Goal: Task Accomplishment & Management: Manage account settings

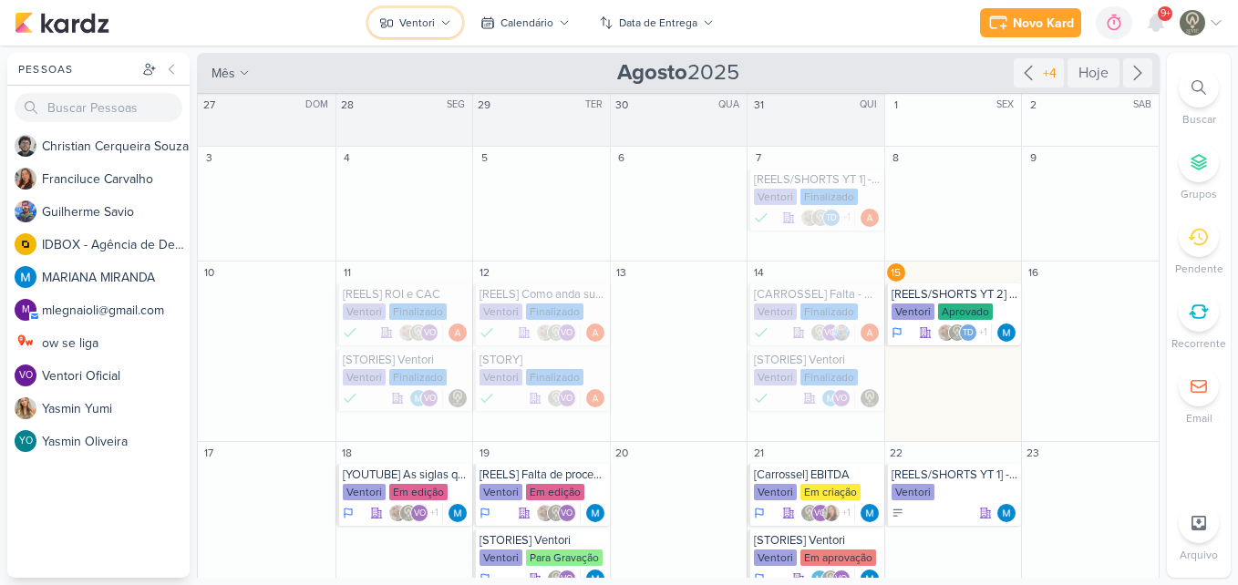
click at [440, 29] on button "Ventori" at bounding box center [415, 22] width 94 height 29
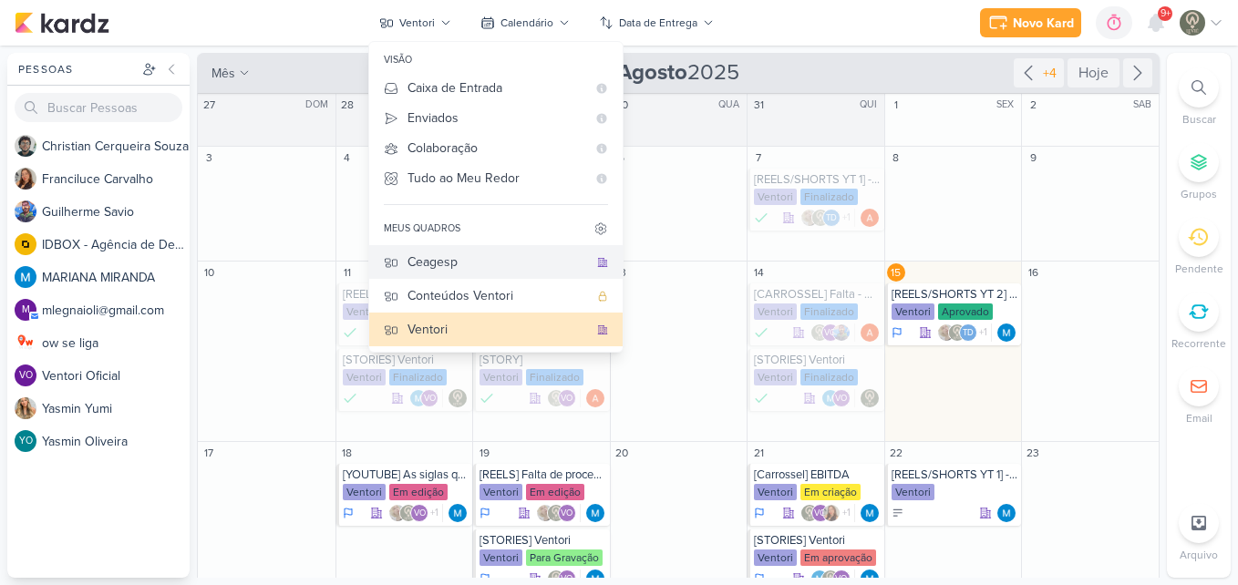
click at [536, 270] on div "Ceagesp" at bounding box center [497, 261] width 180 height 19
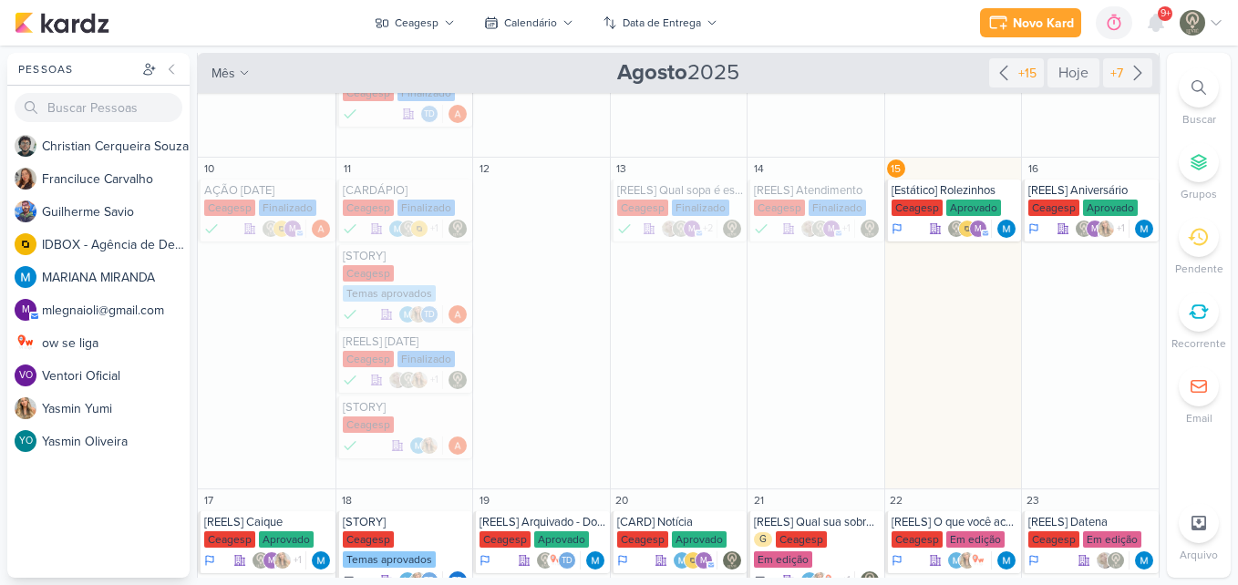
scroll to position [433, 0]
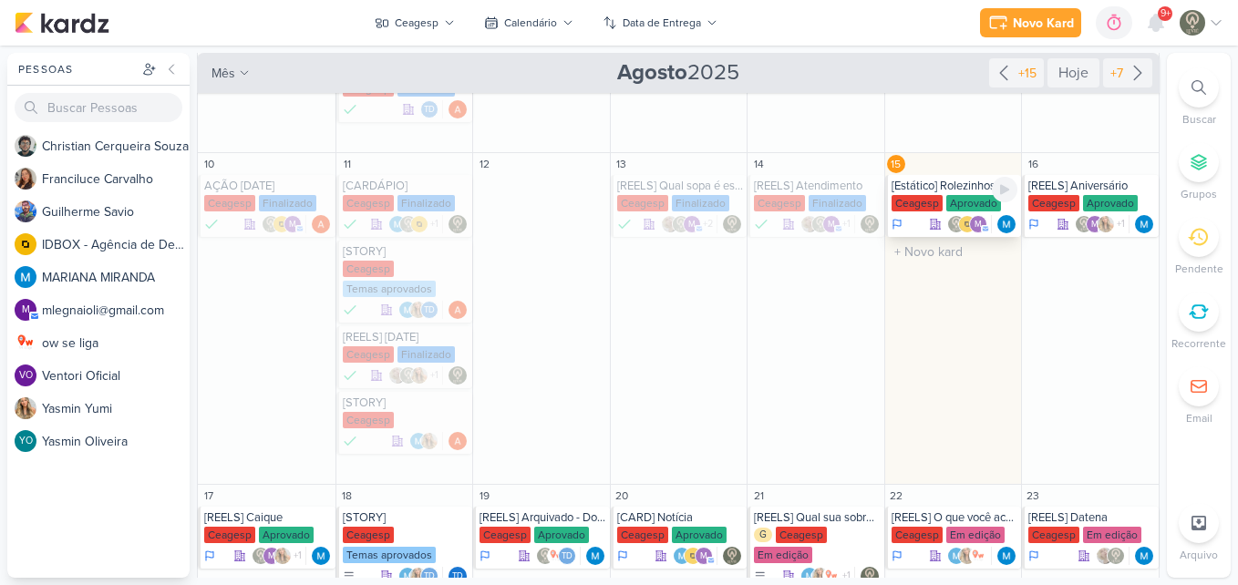
click at [942, 183] on div "[Estático] Rolezinhos" at bounding box center [954, 186] width 127 height 15
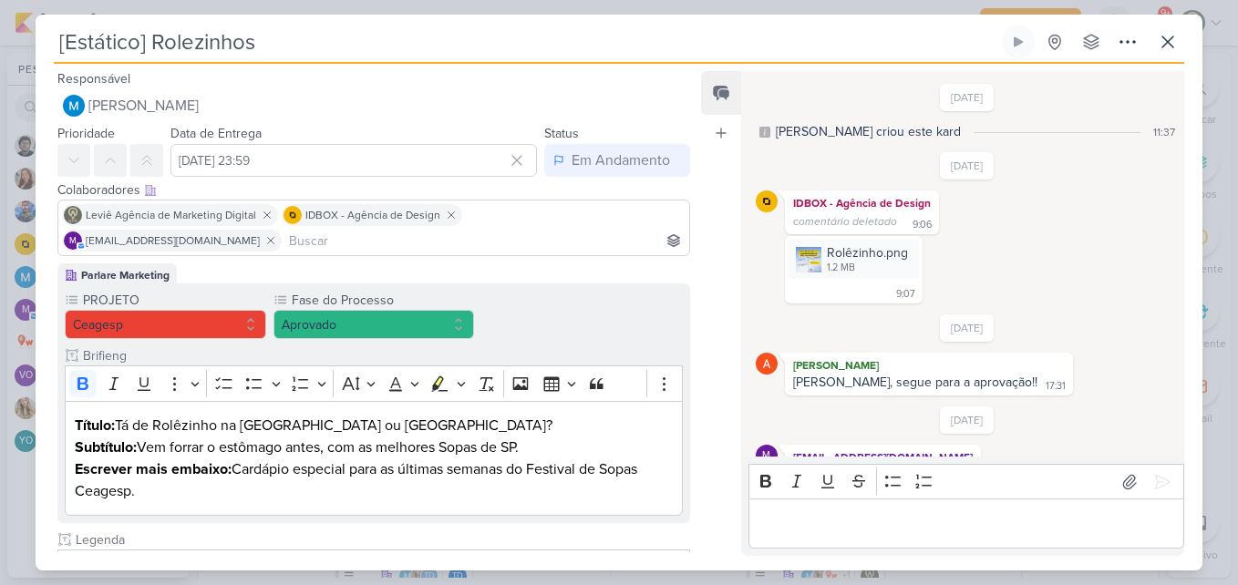
scroll to position [38, 0]
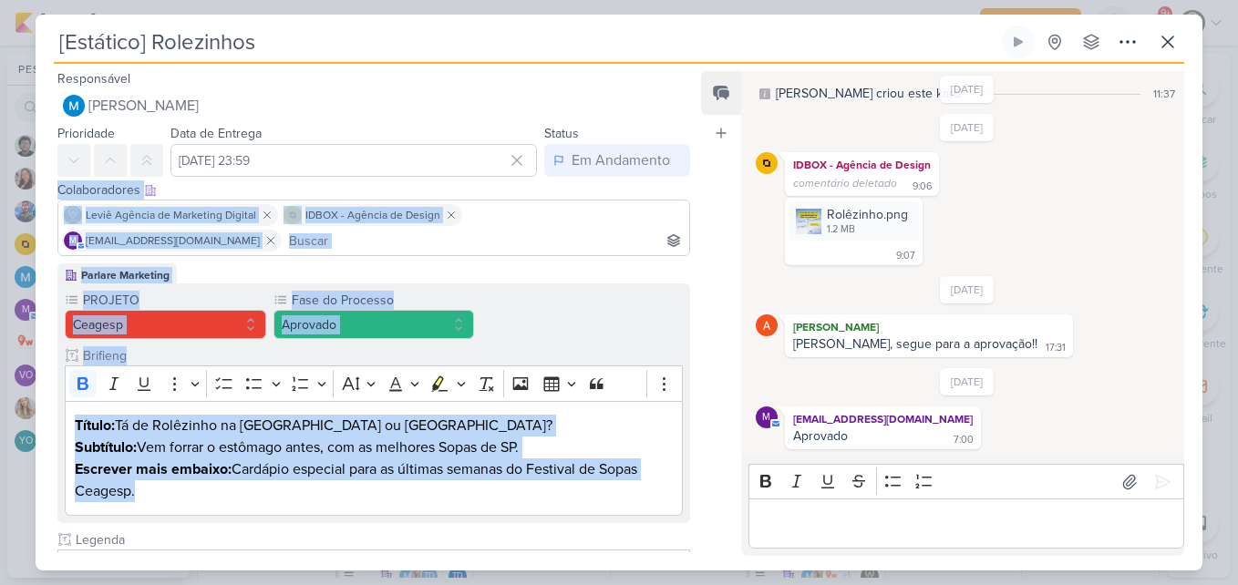
drag, startPoint x: 688, startPoint y: 171, endPoint x: 693, endPoint y: 463, distance: 291.7
click at [693, 463] on div "Responsável [PERSON_NAME] Nenhum contato encontrado create new contact Novo Con…" at bounding box center [367, 309] width 662 height 485
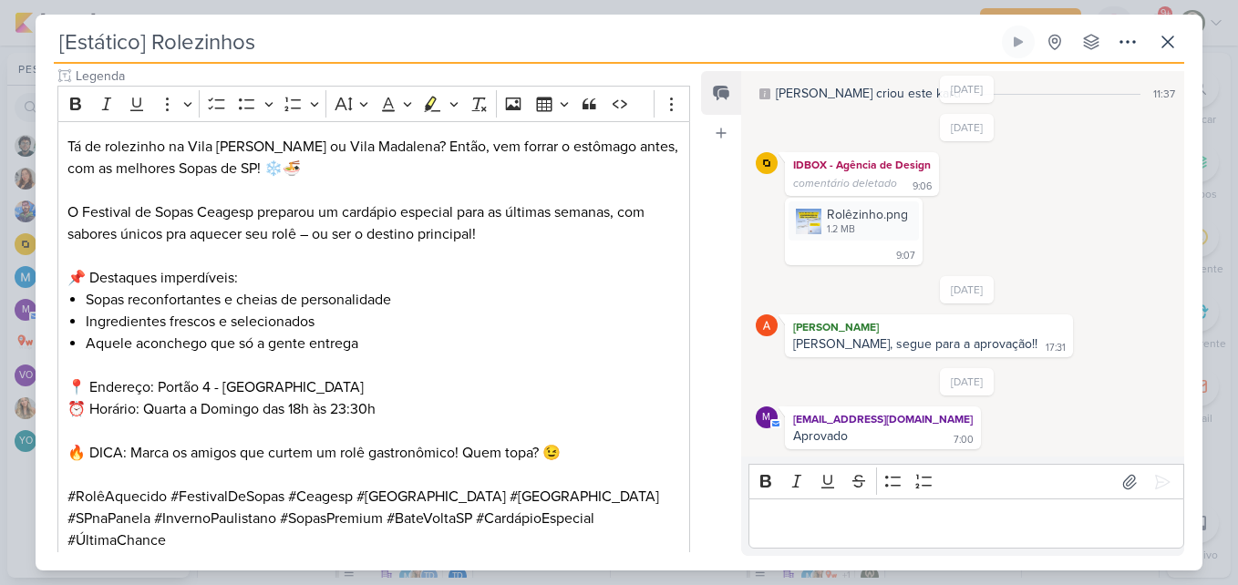
scroll to position [530, 0]
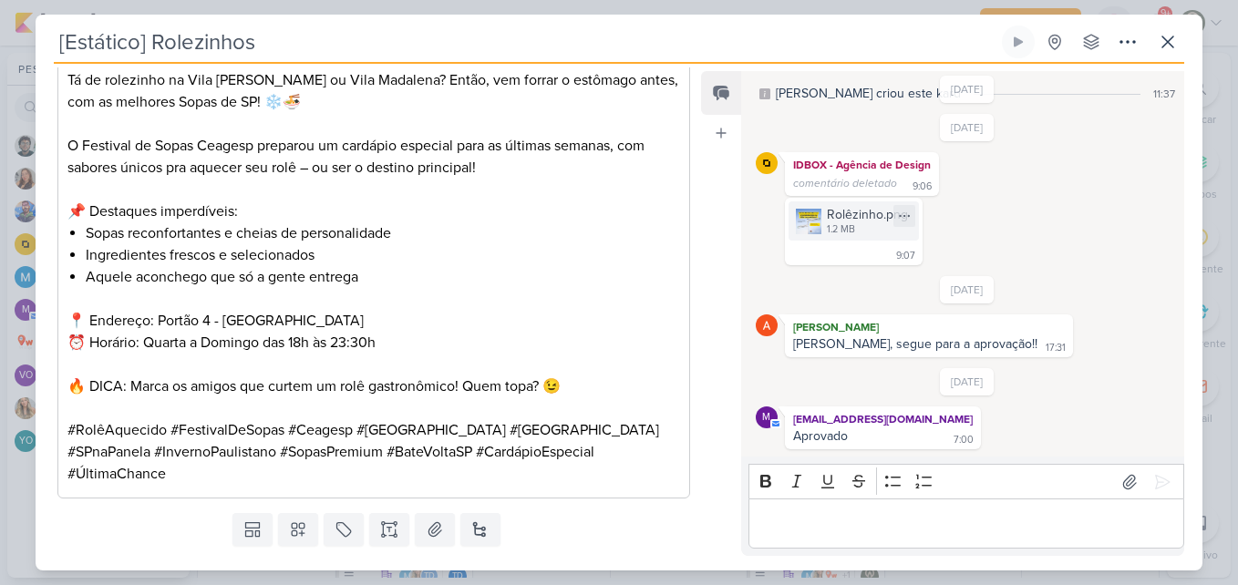
click at [821, 223] on div "Rolêzinho.png 1.2 MB" at bounding box center [853, 220] width 130 height 39
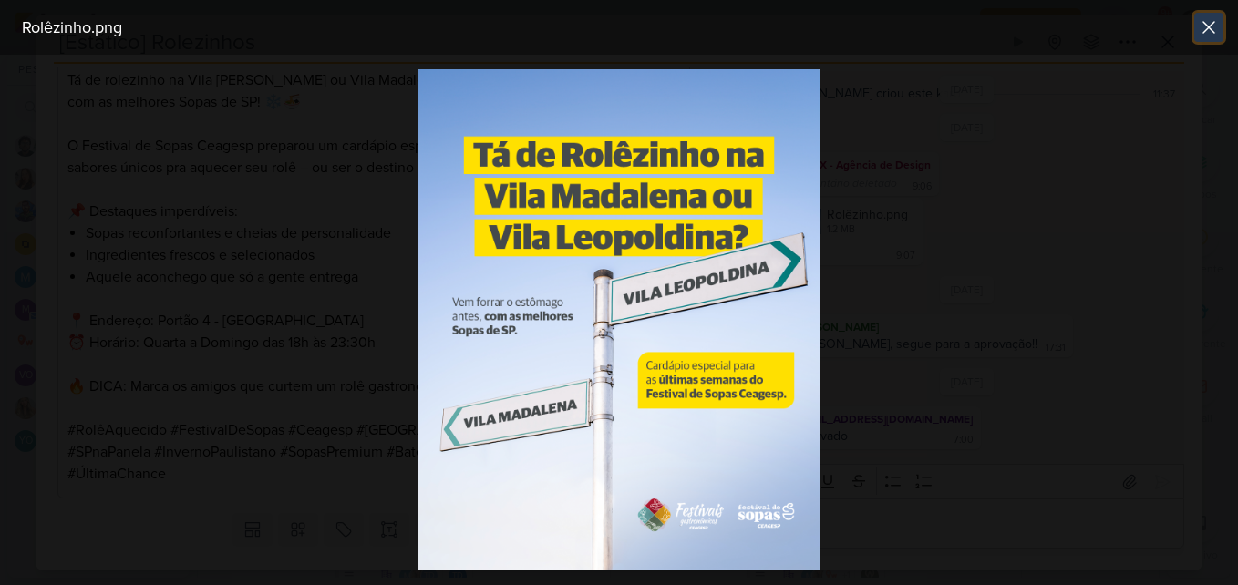
click at [1207, 22] on icon at bounding box center [1209, 27] width 22 height 22
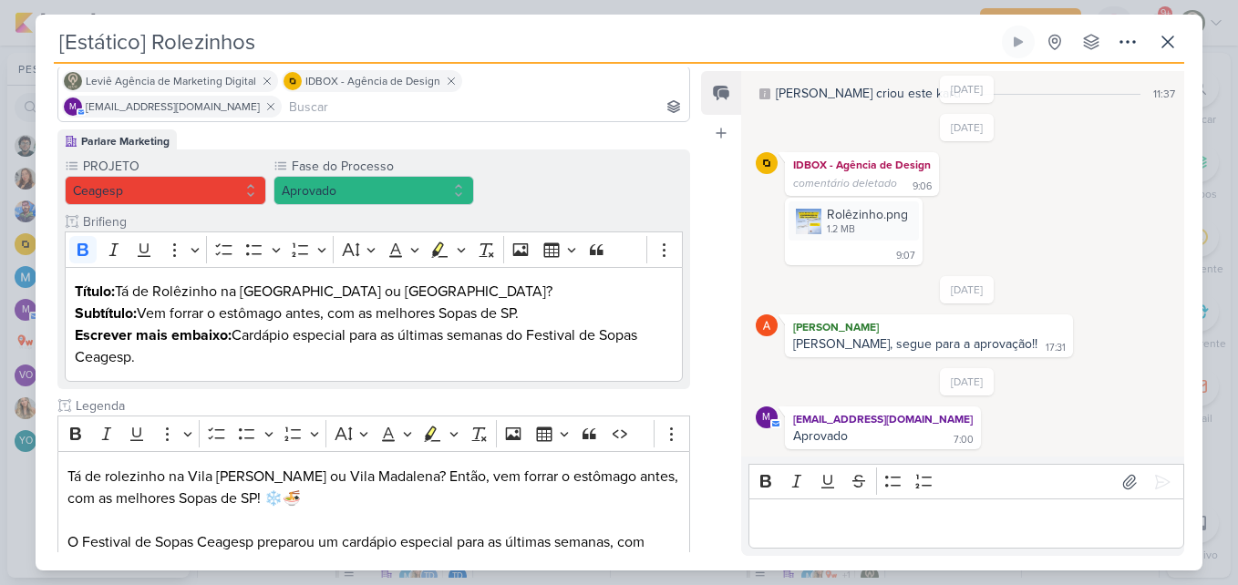
scroll to position [61, 0]
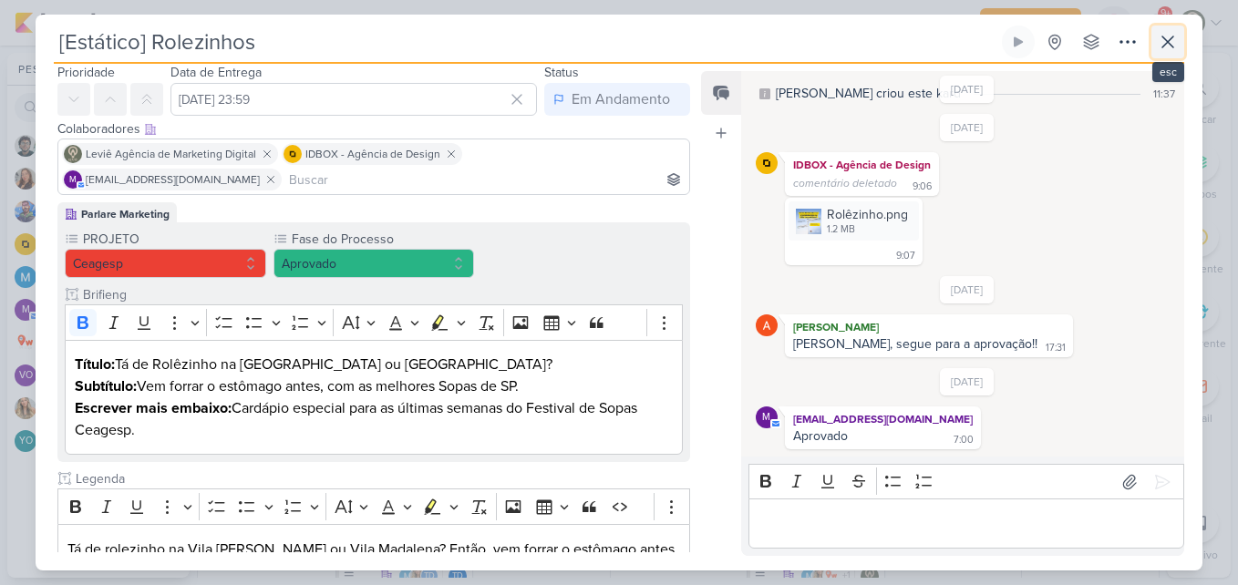
click at [1172, 52] on icon at bounding box center [1168, 42] width 22 height 22
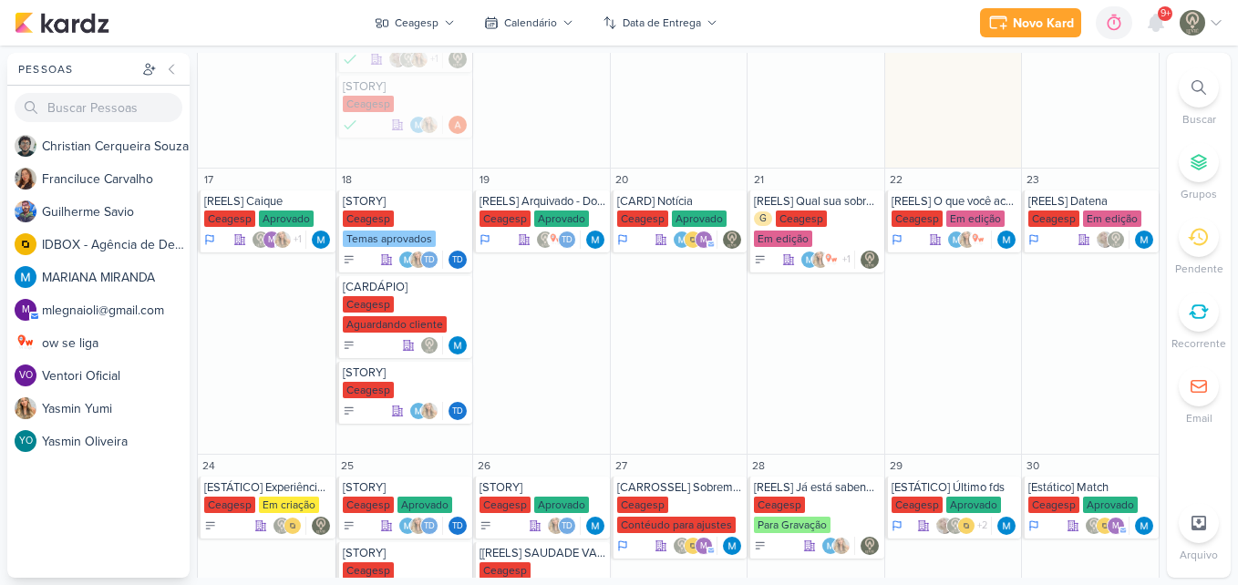
scroll to position [755, 0]
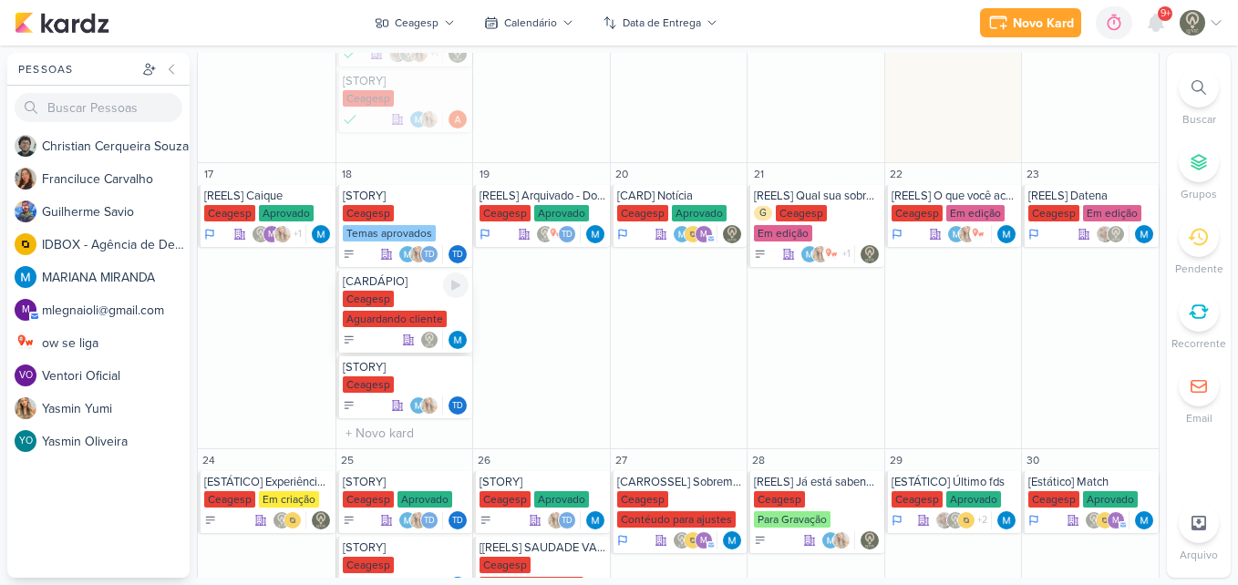
click at [414, 293] on div "Ceagesp Aguardando cliente" at bounding box center [406, 310] width 127 height 38
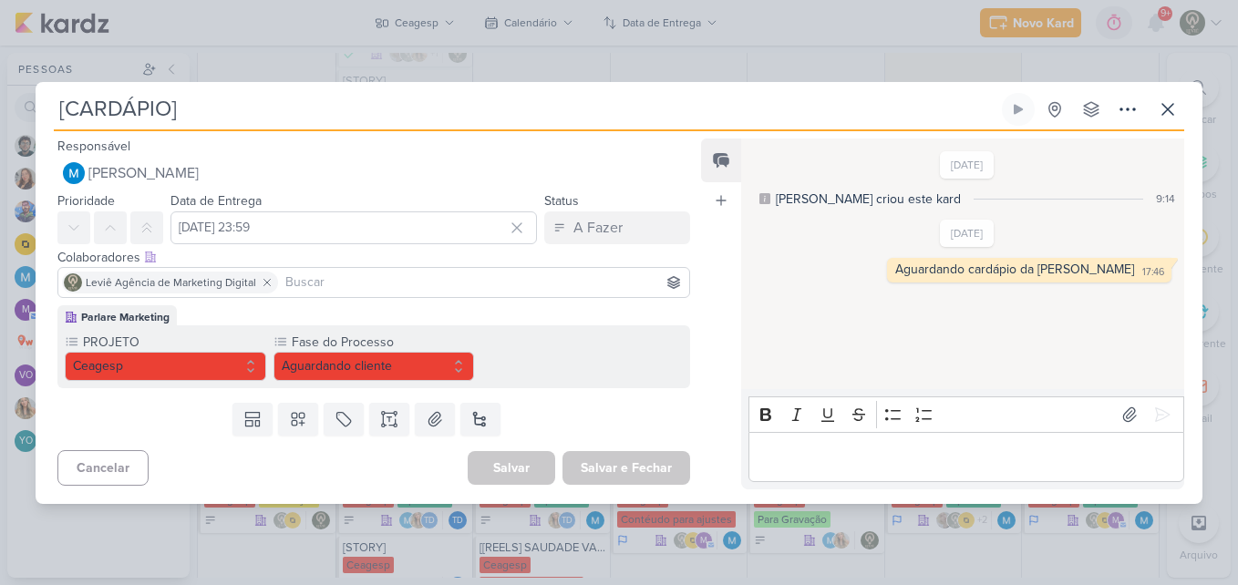
click at [577, 287] on input at bounding box center [484, 283] width 404 height 22
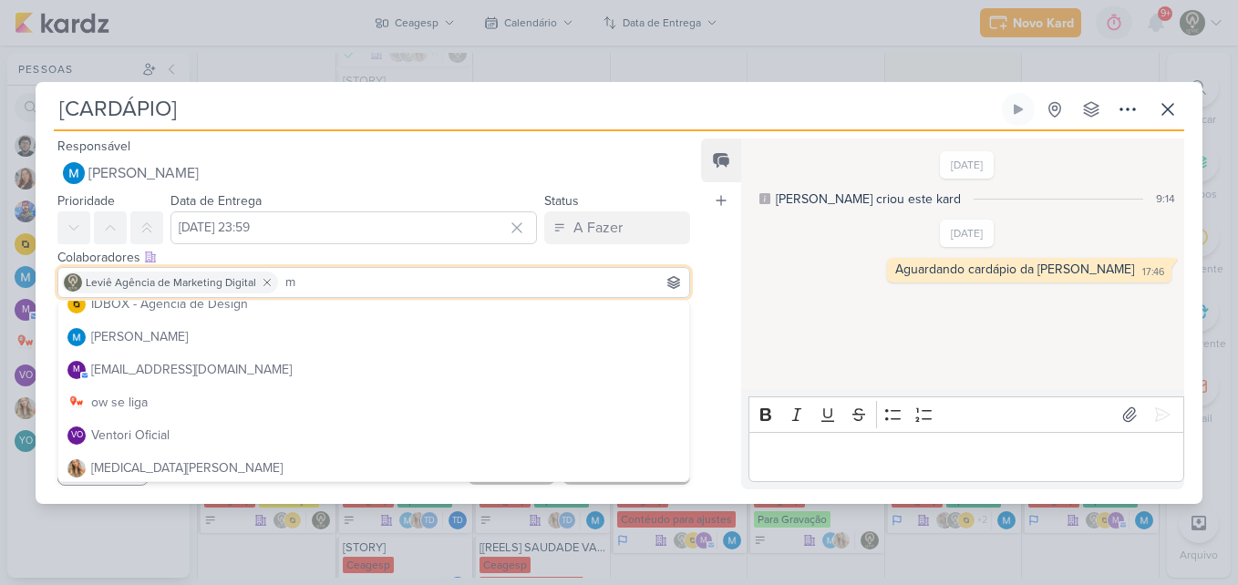
scroll to position [151, 0]
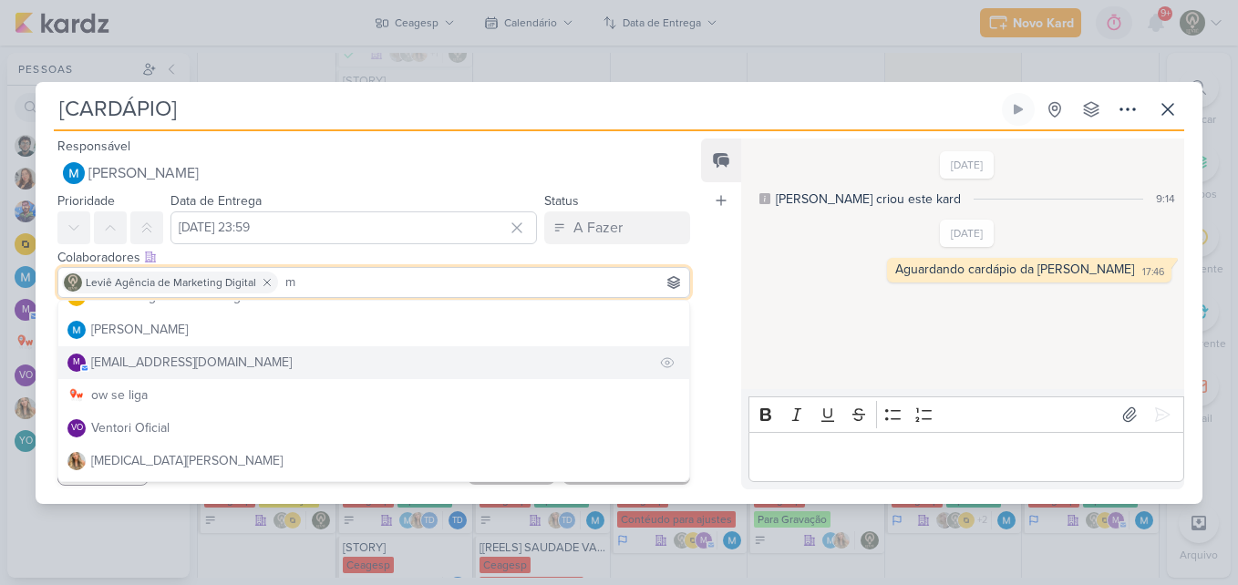
type input "m"
click at [547, 370] on button "m [EMAIL_ADDRESS][DOMAIN_NAME]" at bounding box center [373, 362] width 631 height 33
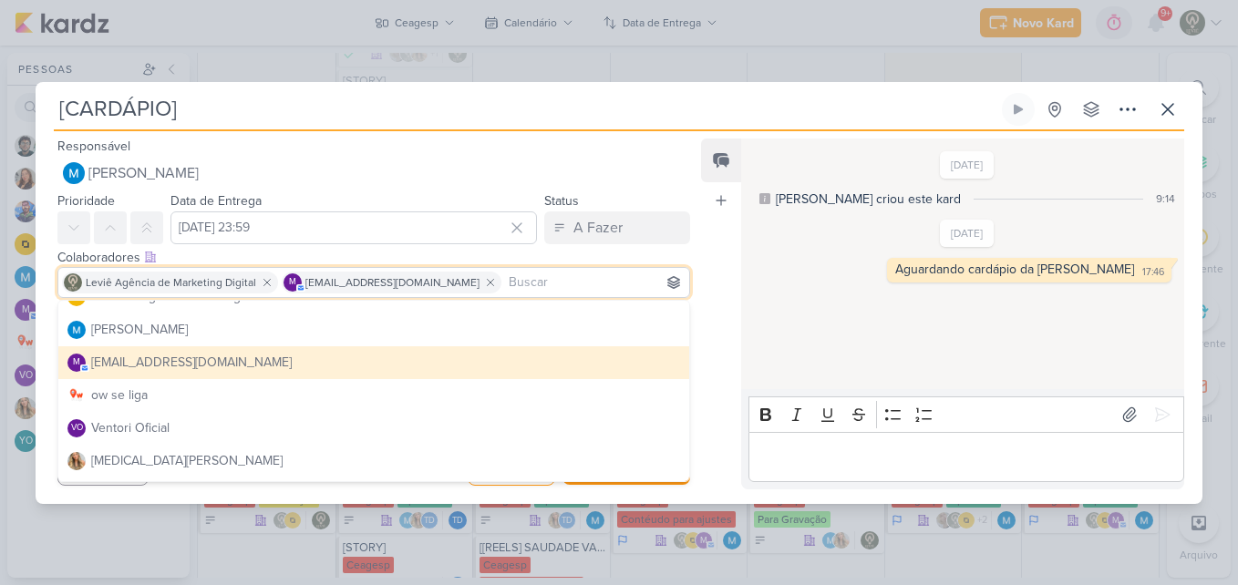
click at [734, 364] on div "Feed Atrelar email Solte o email para atrelar ao kard" at bounding box center [721, 314] width 40 height 351
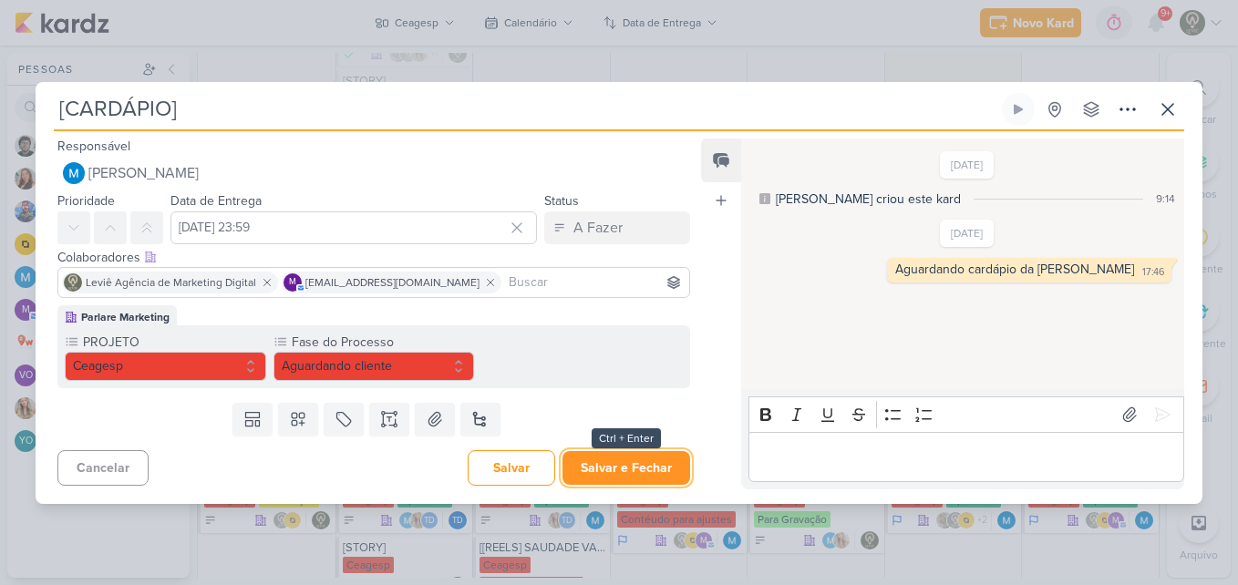
click at [598, 473] on button "Salvar e Fechar" at bounding box center [626, 468] width 128 height 34
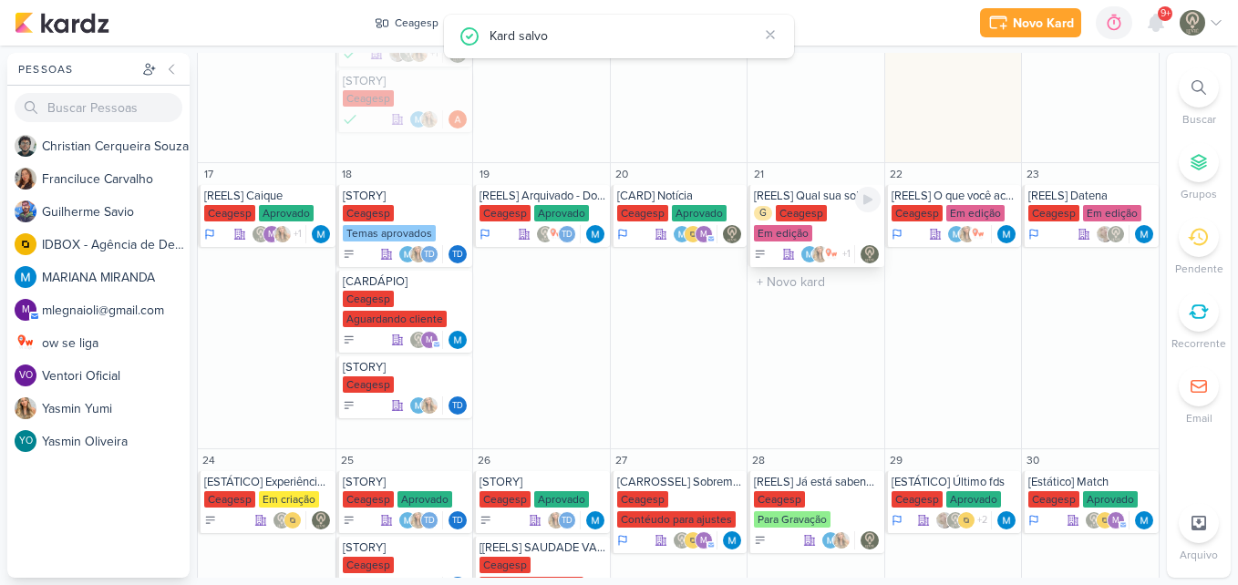
click at [801, 212] on div "Ceagesp" at bounding box center [801, 213] width 51 height 16
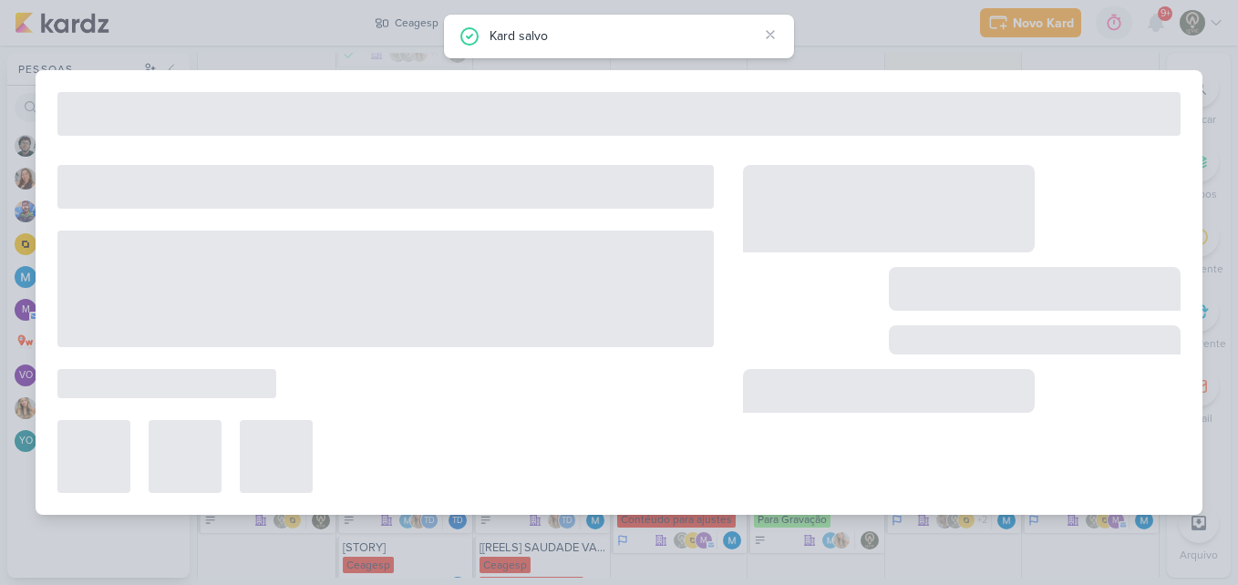
type input "[REELS] Qual sua sobremesa favorita?"
type input "[DATE] 23:59"
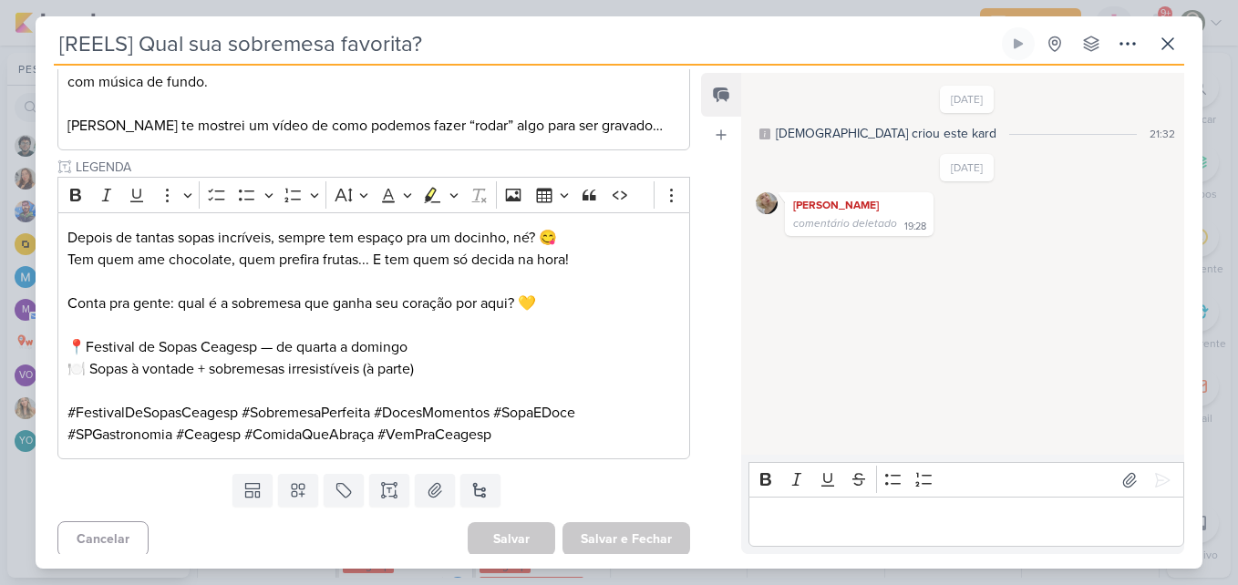
scroll to position [382, 0]
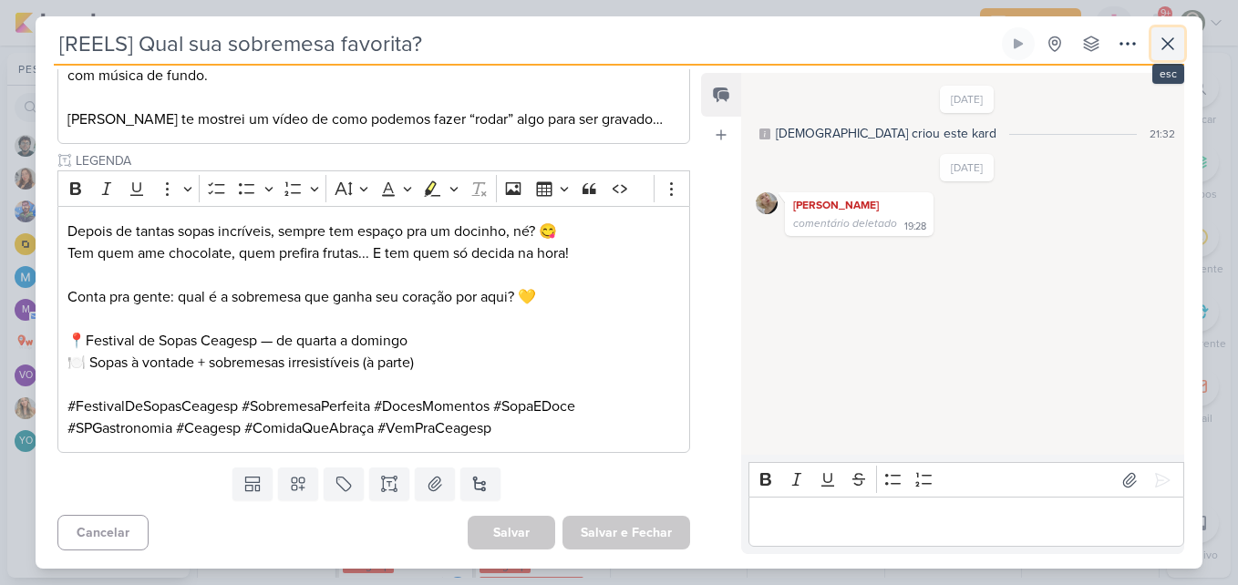
click at [1170, 51] on icon at bounding box center [1168, 44] width 22 height 22
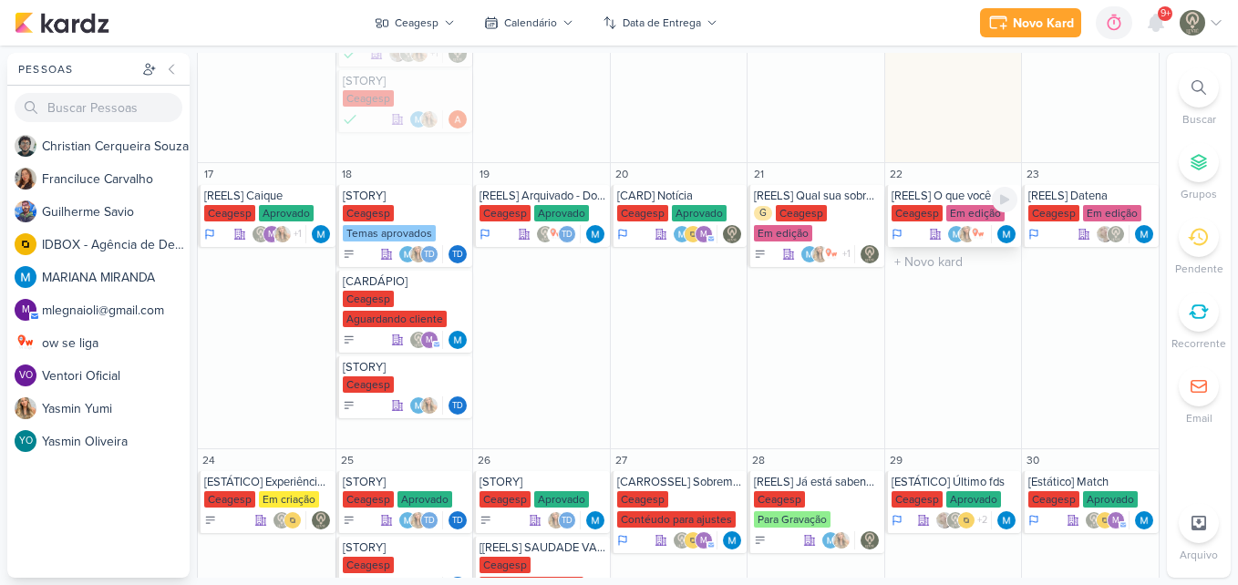
click at [934, 208] on div "Ceagesp" at bounding box center [916, 213] width 51 height 16
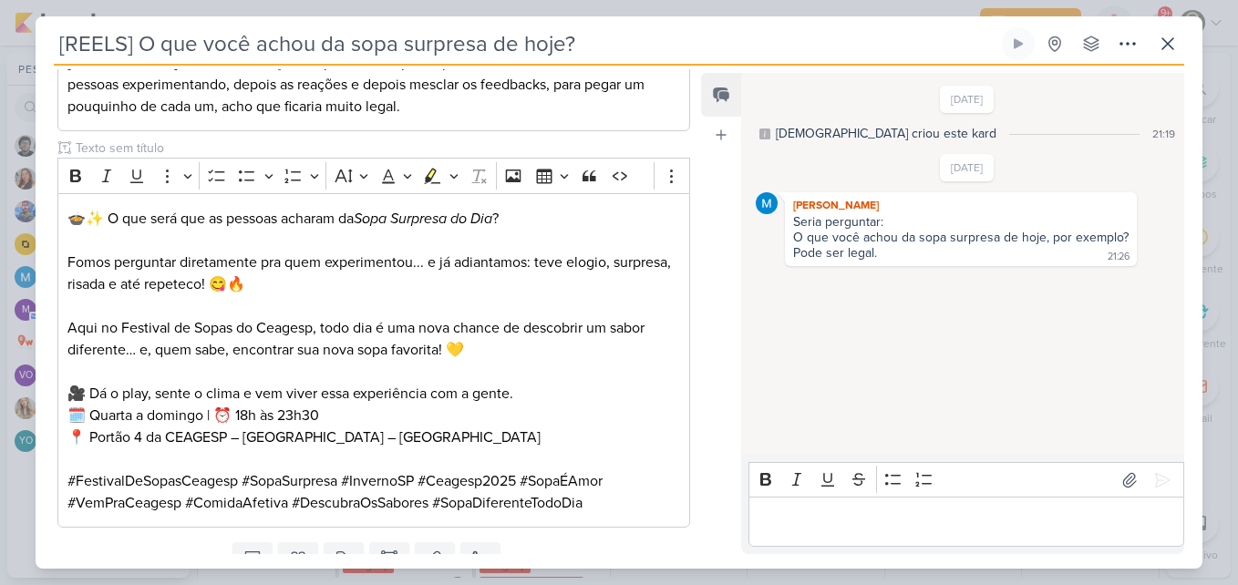
scroll to position [420, 0]
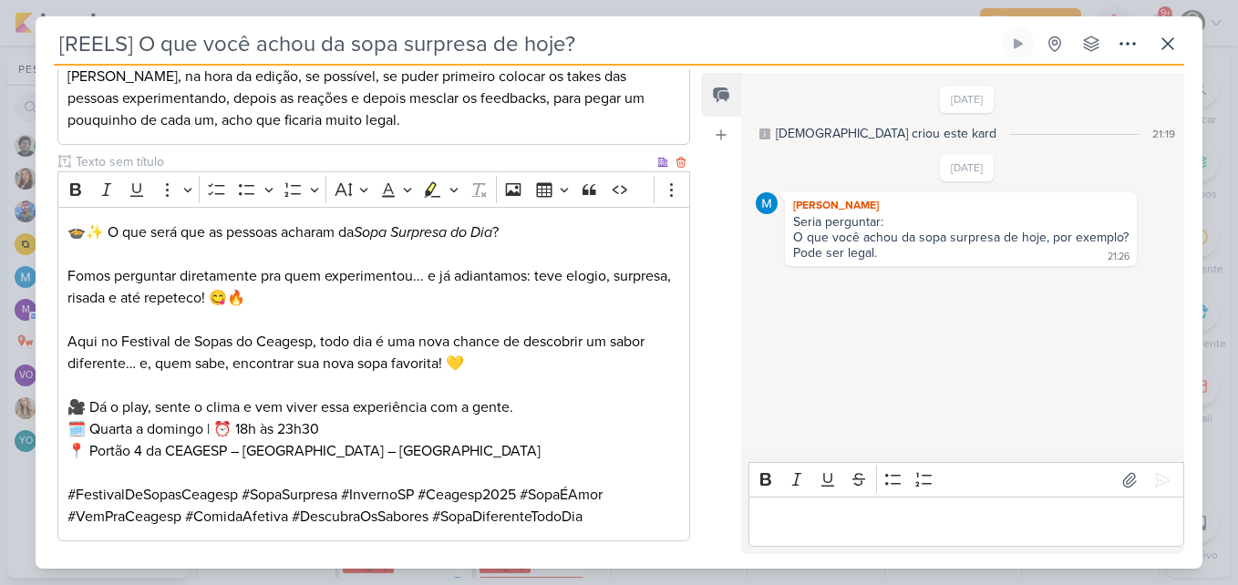
click at [562, 158] on input "text" at bounding box center [362, 161] width 581 height 19
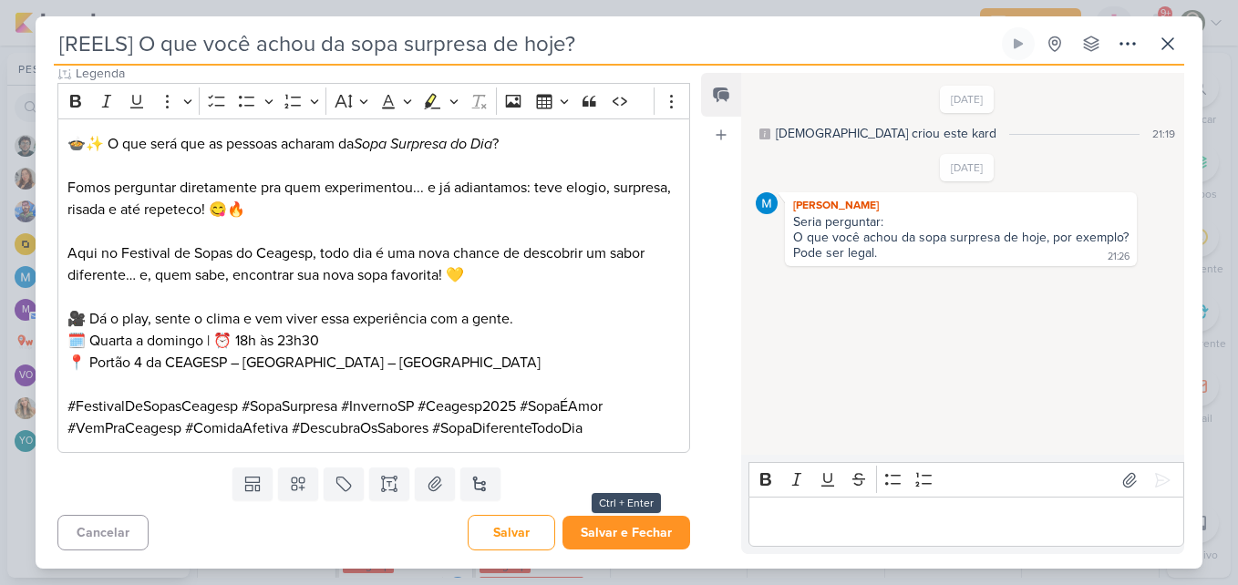
type input "Legenda"
click at [635, 531] on button "Salvar e Fechar" at bounding box center [626, 533] width 128 height 34
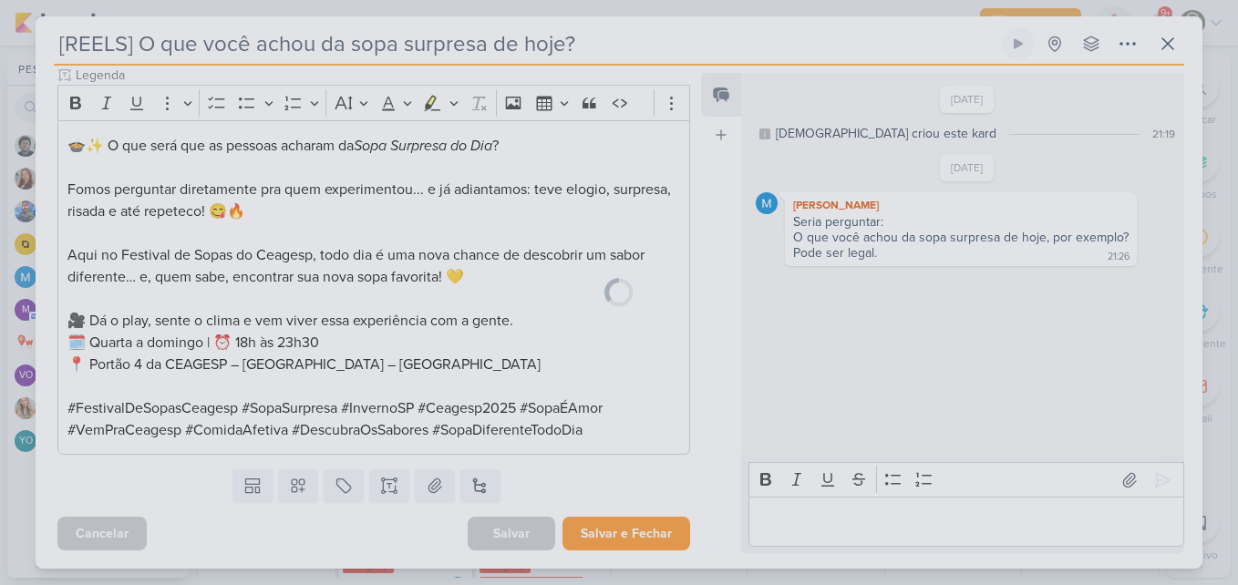
scroll to position [507, 0]
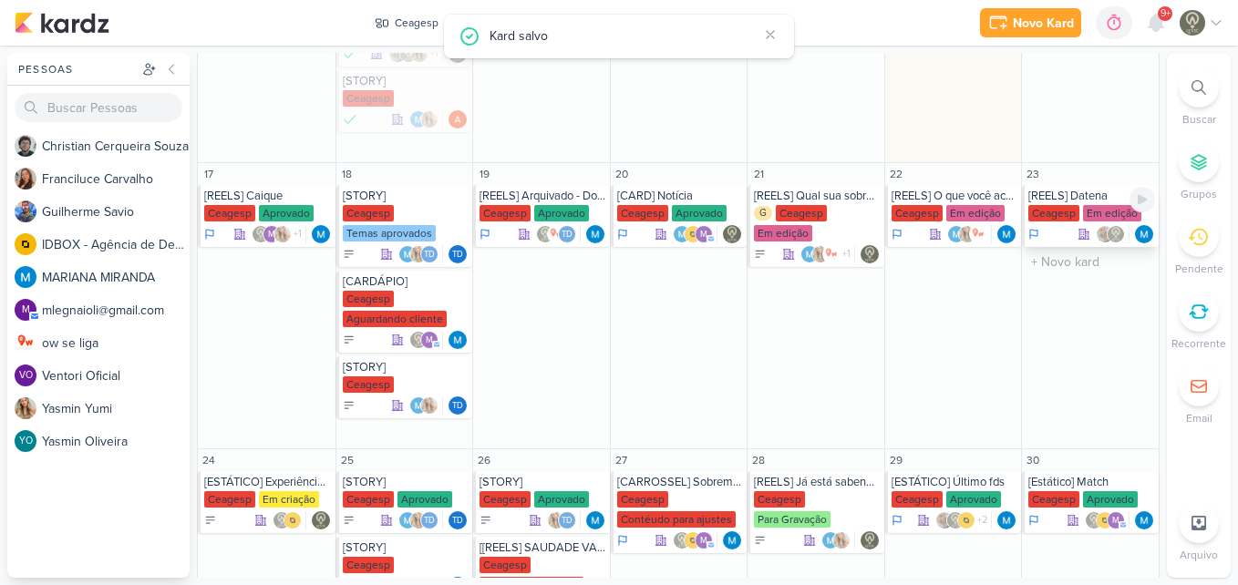
click at [1054, 207] on div "Ceagesp" at bounding box center [1053, 213] width 51 height 16
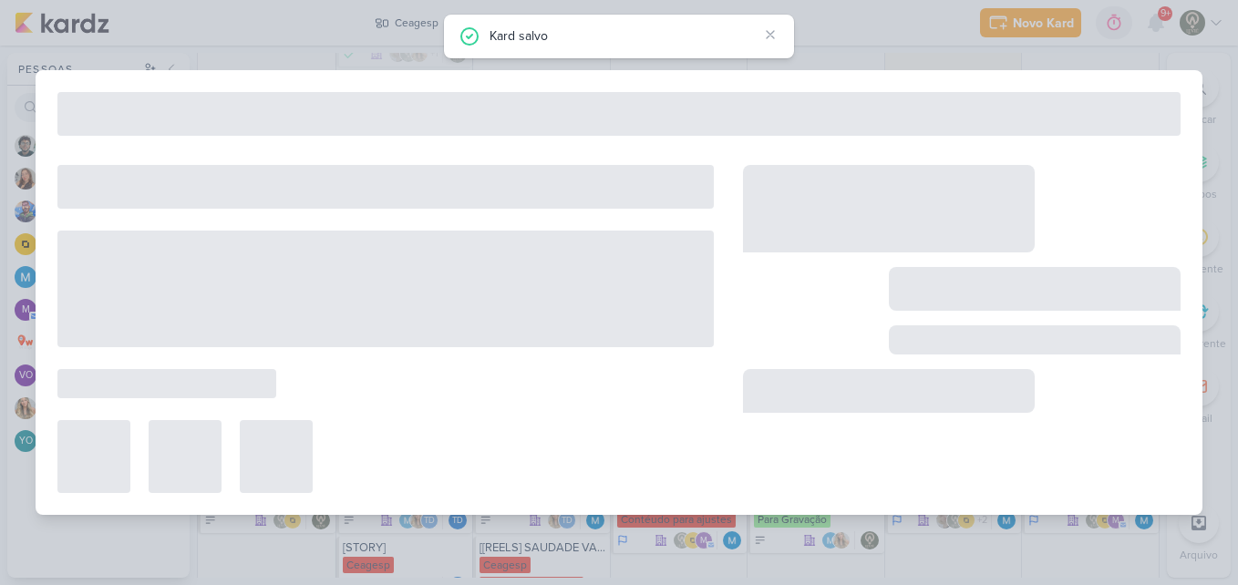
type input "[REELS] Datena"
type input "[DATE] 23:59"
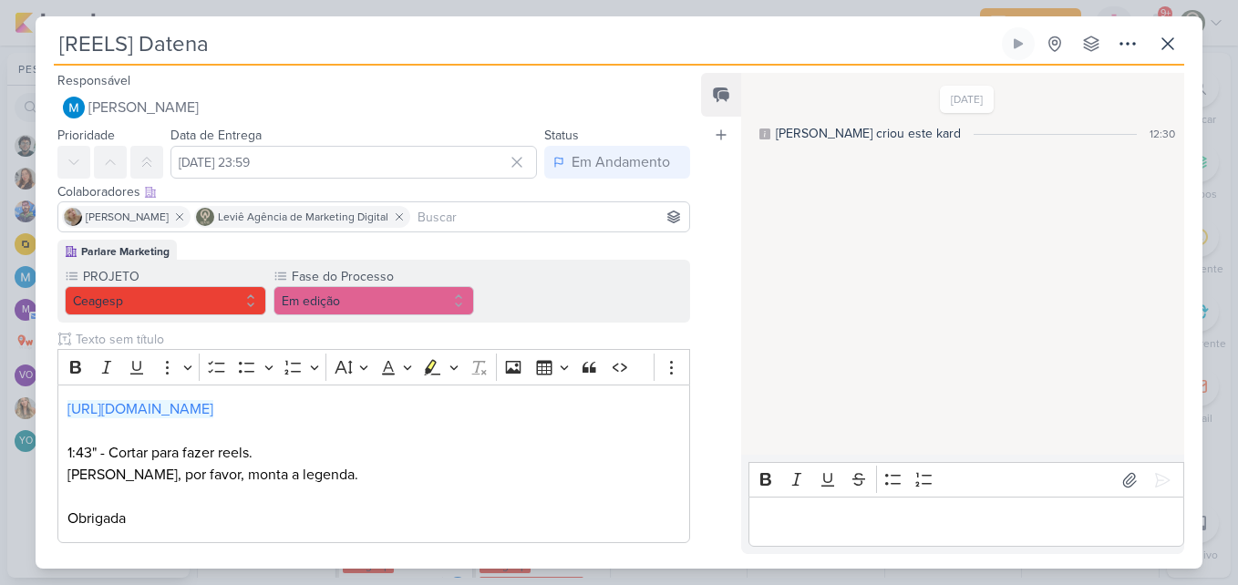
scroll to position [90, 0]
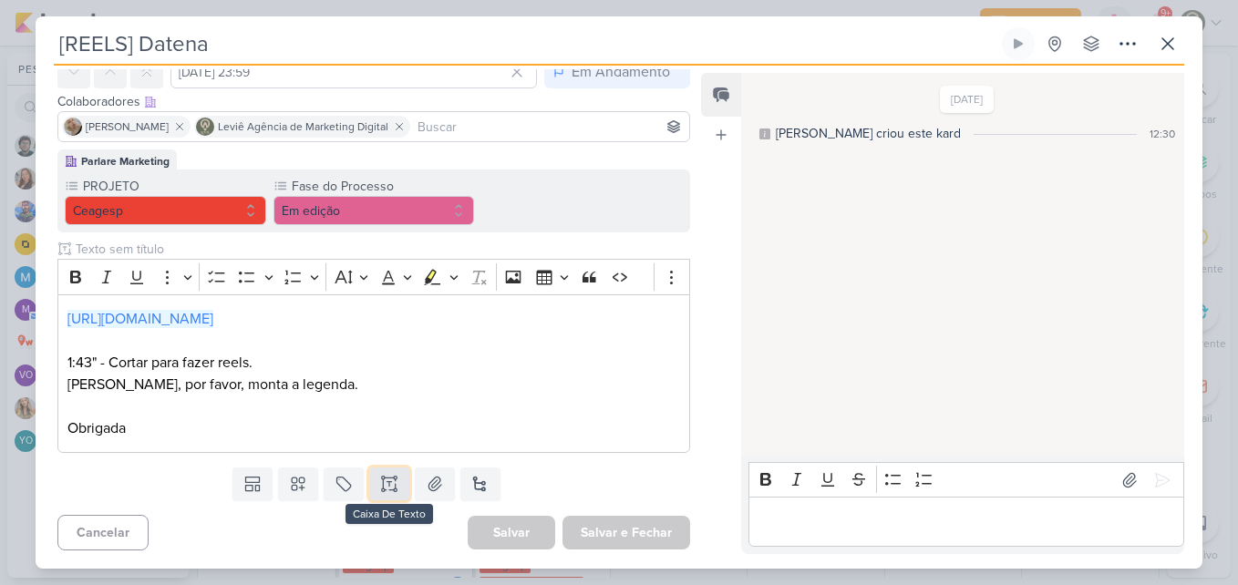
click at [388, 479] on icon at bounding box center [389, 484] width 18 height 18
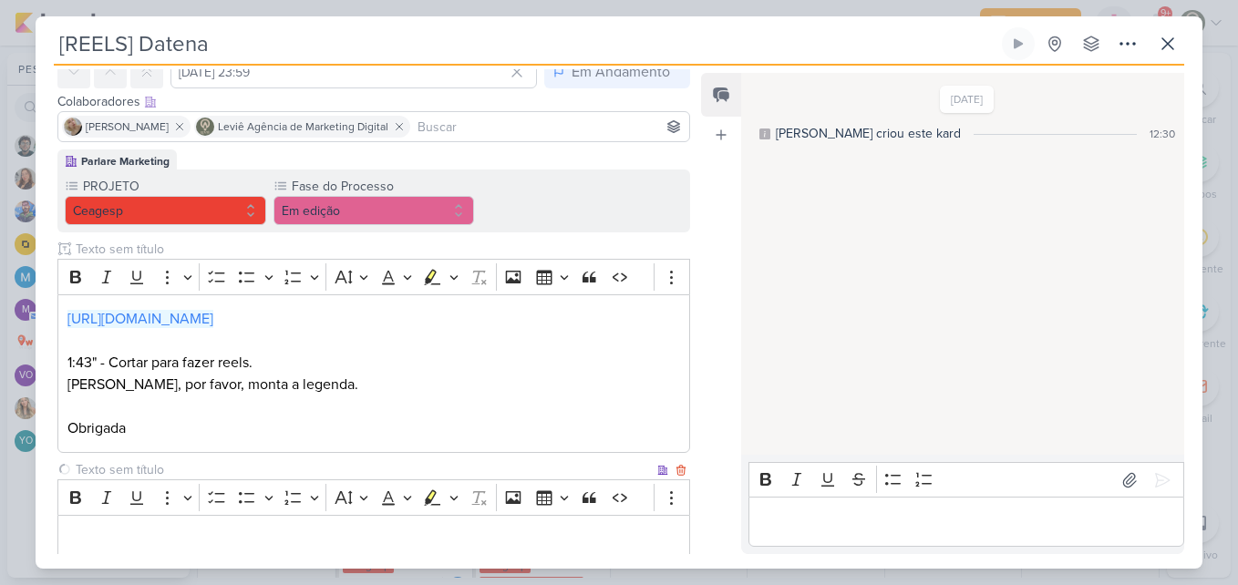
click at [367, 468] on input "text" at bounding box center [362, 469] width 581 height 19
type input "Legenda"
click at [755, 372] on div "[DATE] [PERSON_NAME] criou este kard 12:30" at bounding box center [961, 265] width 441 height 380
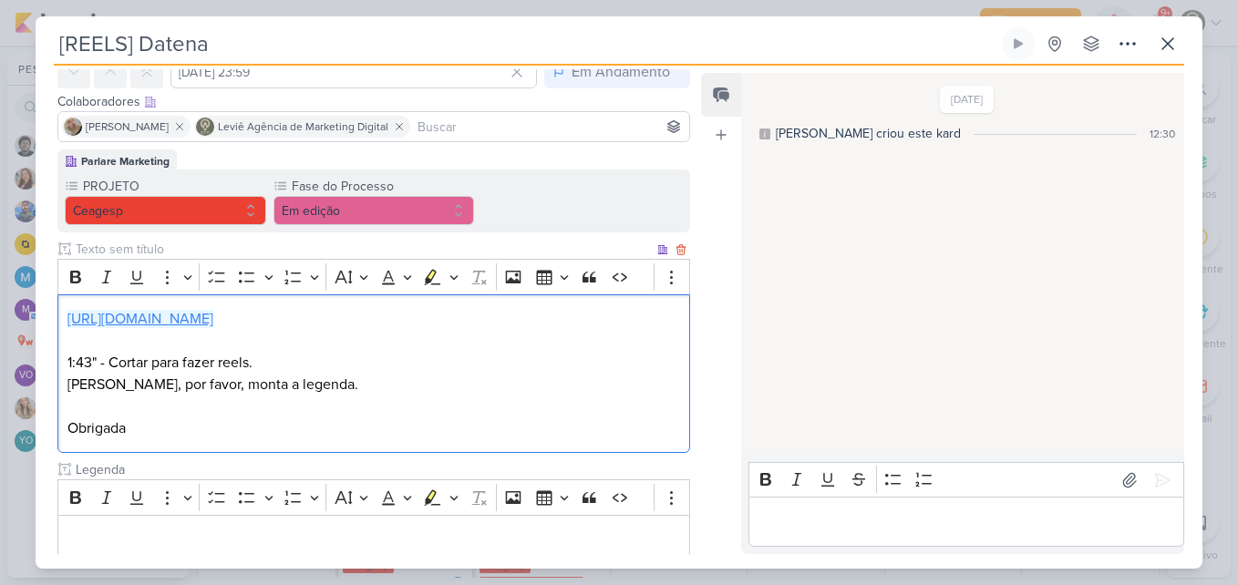
click at [213, 324] on link "[URL][DOMAIN_NAME]" at bounding box center [140, 319] width 146 height 18
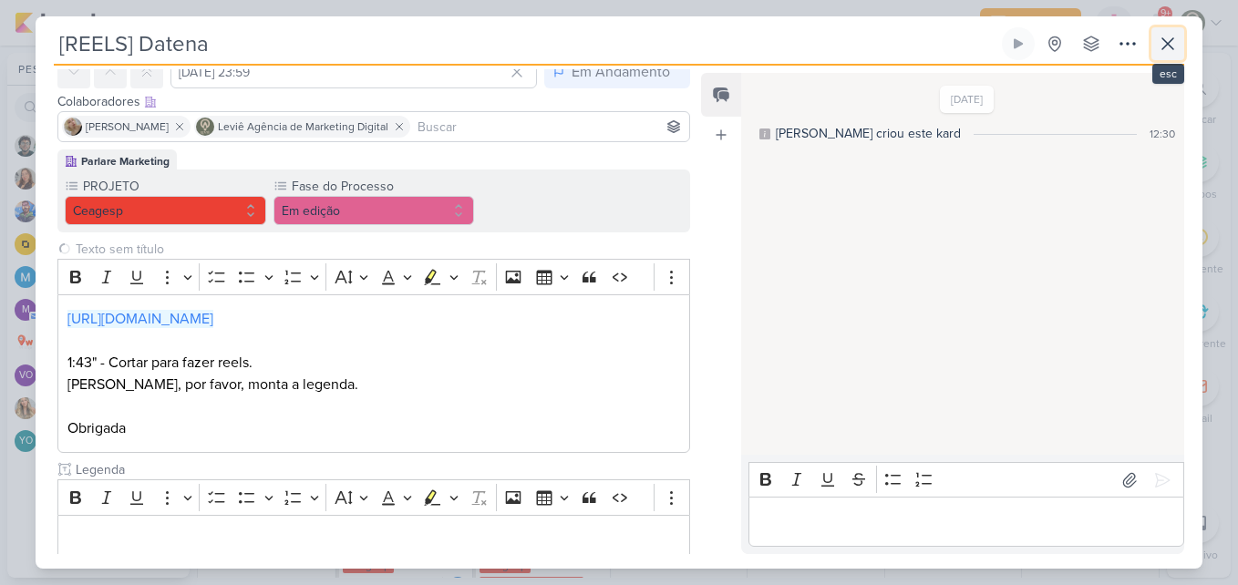
click at [1177, 37] on icon at bounding box center [1168, 44] width 22 height 22
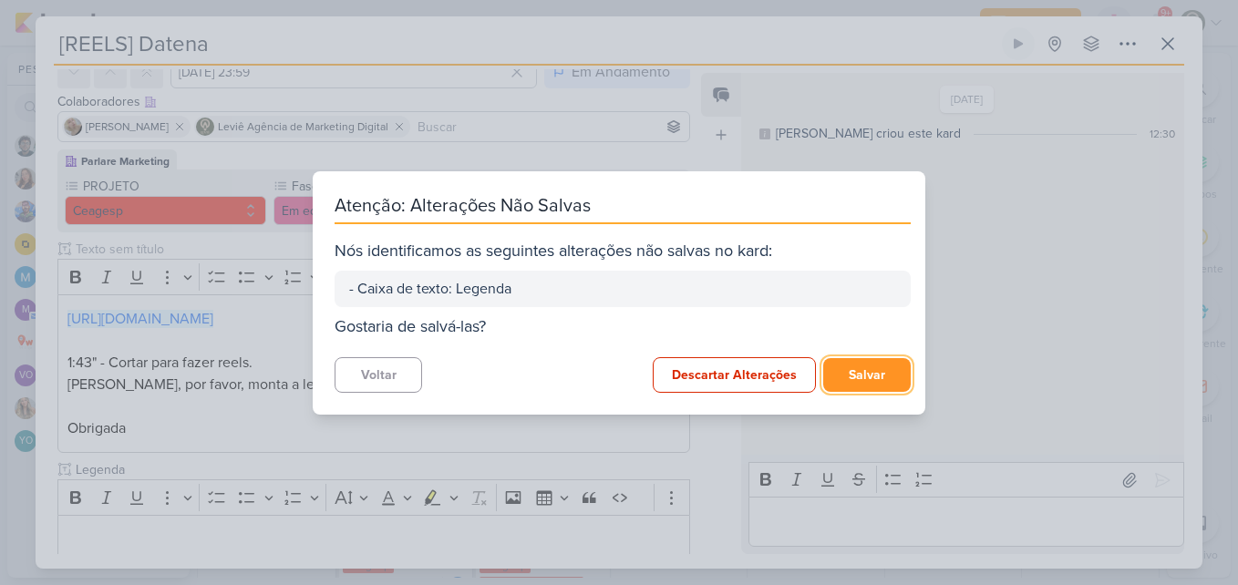
click at [883, 365] on button "Salvar" at bounding box center [866, 375] width 87 height 34
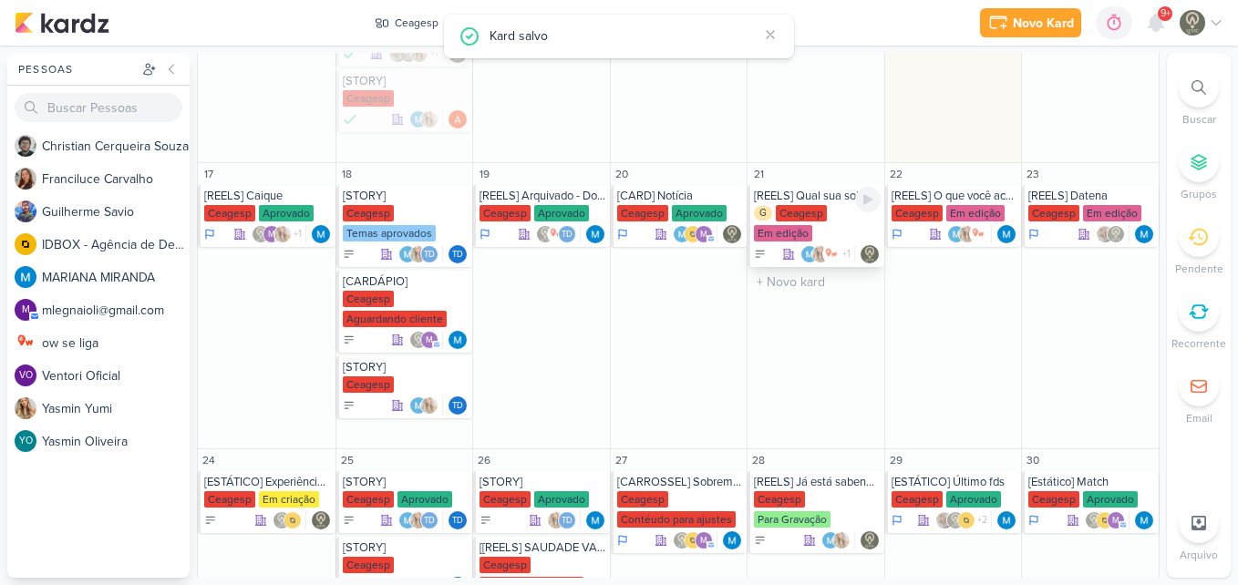
click at [838, 243] on div "[REELS] Qual sua sobremesa favorita? G [GEOGRAPHIC_DATA] Em edição +1" at bounding box center [815, 226] width 137 height 82
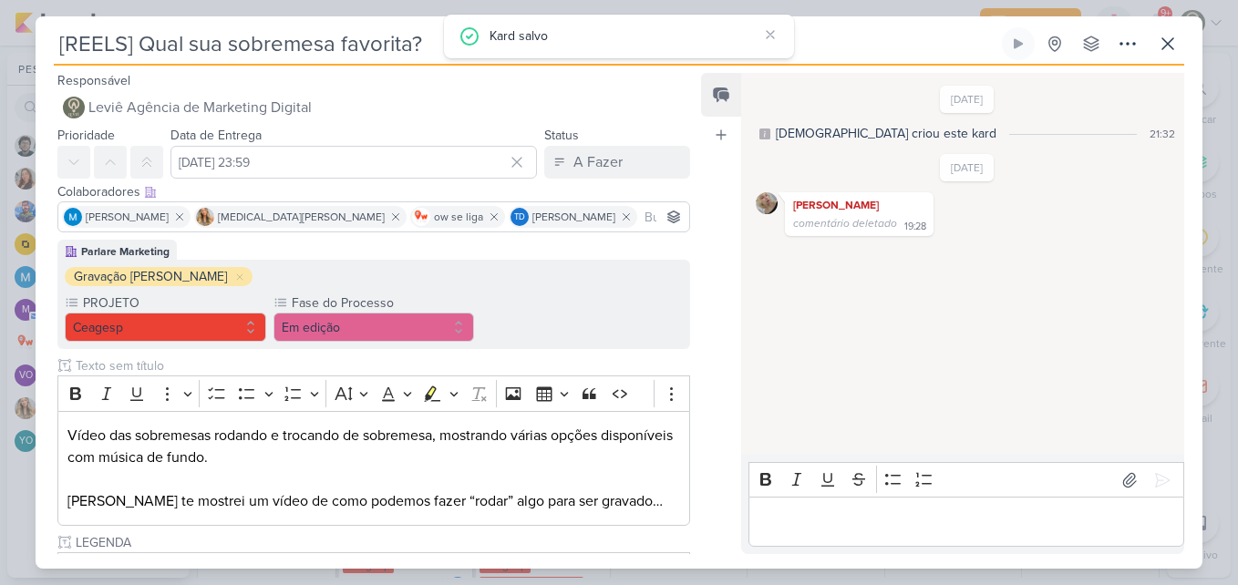
click at [386, 44] on input "[REELS] Qual sua sobremesa favorita?" at bounding box center [526, 43] width 944 height 33
drag, startPoint x: 438, startPoint y: 44, endPoint x: 49, endPoint y: 43, distance: 389.1
click at [49, 43] on div "[REELS] Qual sua sobremesa favorita? Criado por mim nenhum grupo disponível" at bounding box center [619, 297] width 1167 height 541
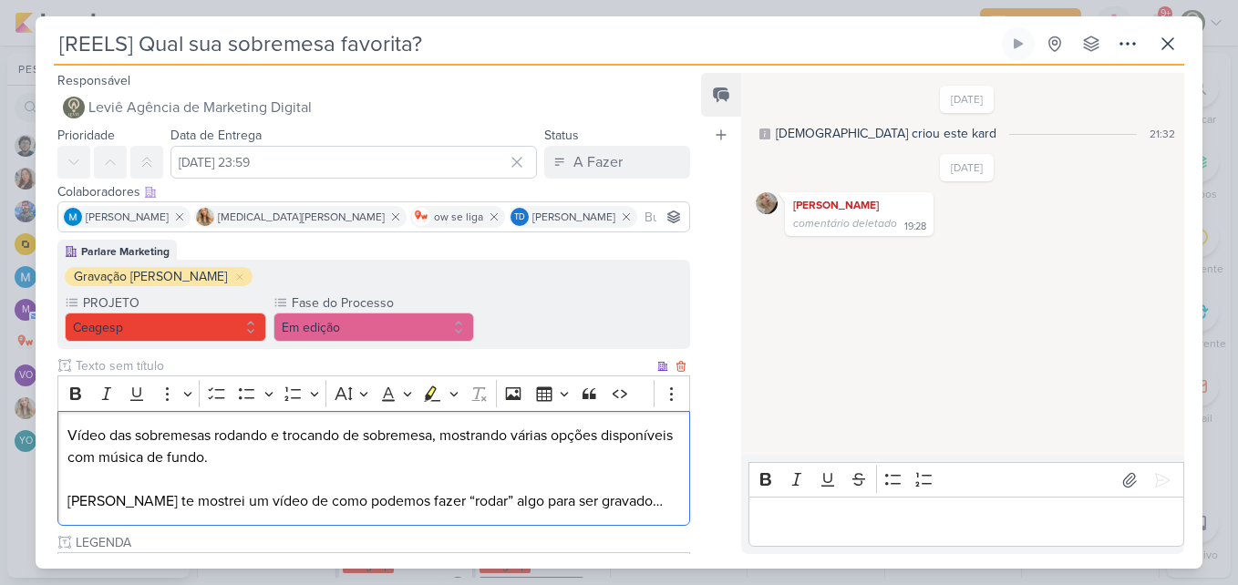
click at [303, 468] on p "Vídeo das sobremesas rodando e trocando de sobremesa, mostrando várias opções d…" at bounding box center [373, 468] width 612 height 87
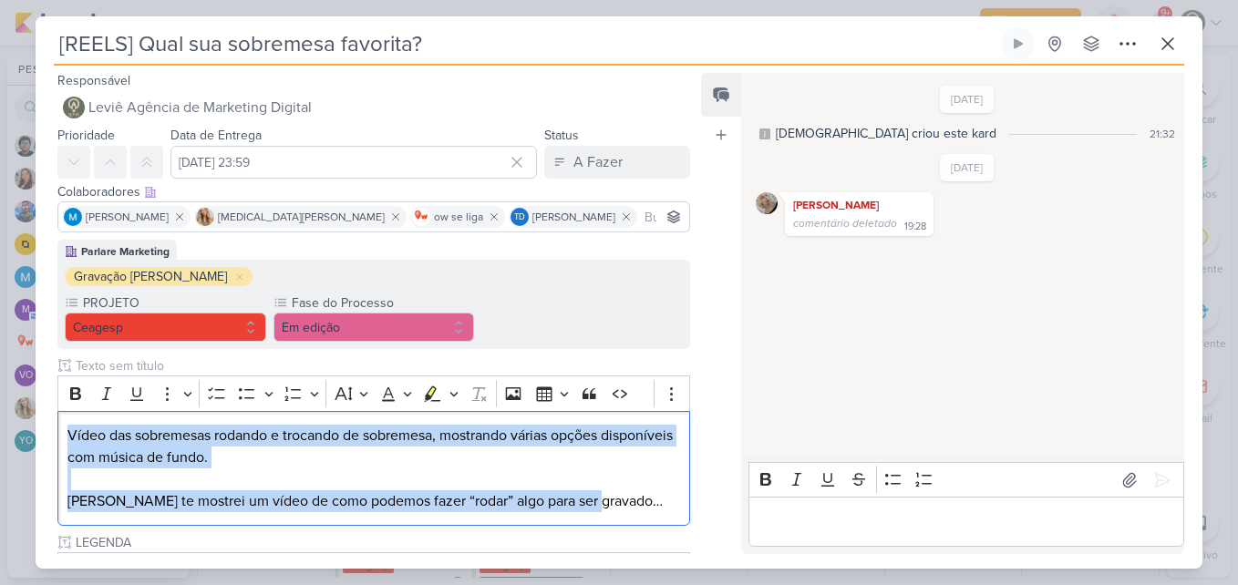
drag, startPoint x: 67, startPoint y: 427, endPoint x: 682, endPoint y: 502, distance: 619.7
click at [682, 502] on div "Vídeo das sobremesas rodando e trocando de sobremesa, mostrando várias opções d…" at bounding box center [373, 469] width 632 height 116
copy p "Vídeo das sobremesas rodando e trocando de sobremesa, mostrando várias opções d…"
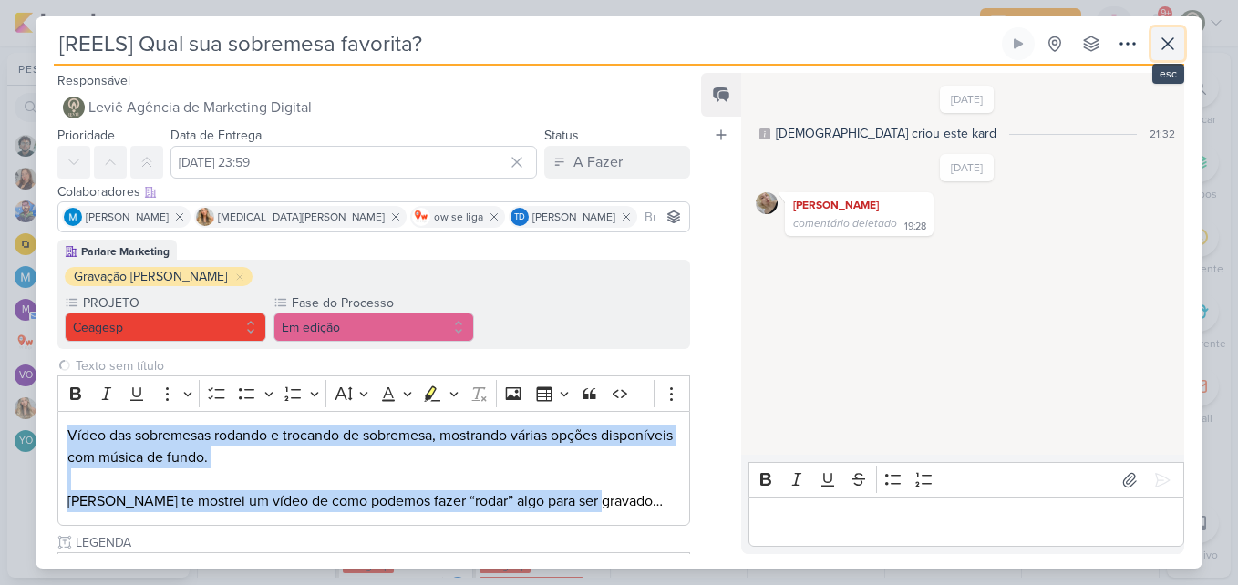
click at [1157, 44] on icon at bounding box center [1168, 44] width 22 height 22
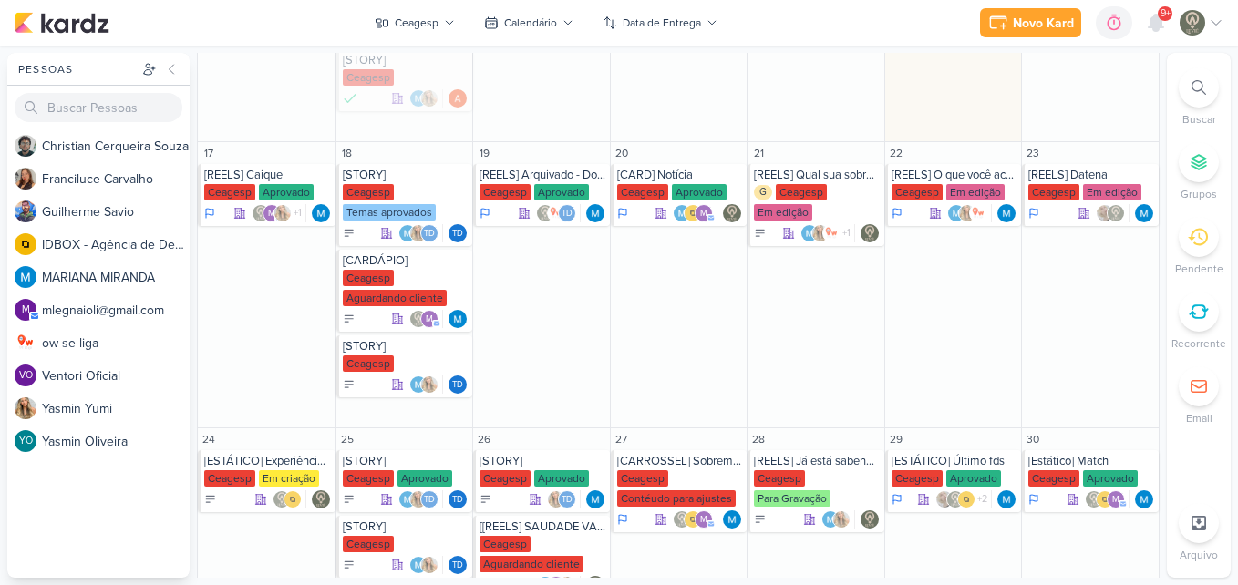
scroll to position [782, 0]
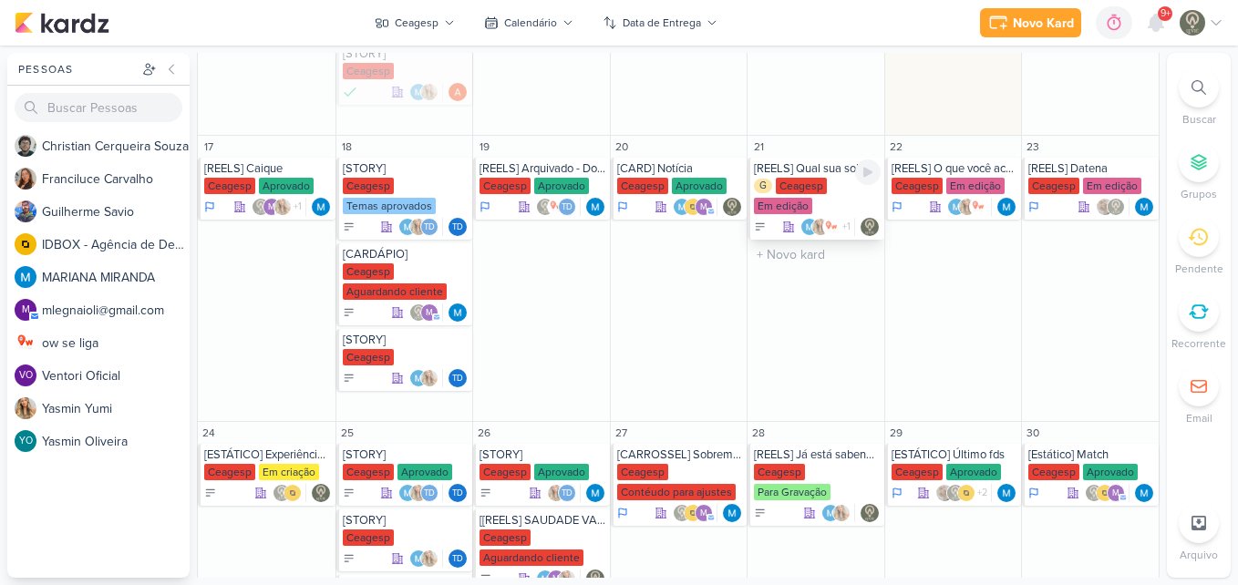
click at [825, 185] on div "G [GEOGRAPHIC_DATA] Em edição" at bounding box center [817, 197] width 127 height 38
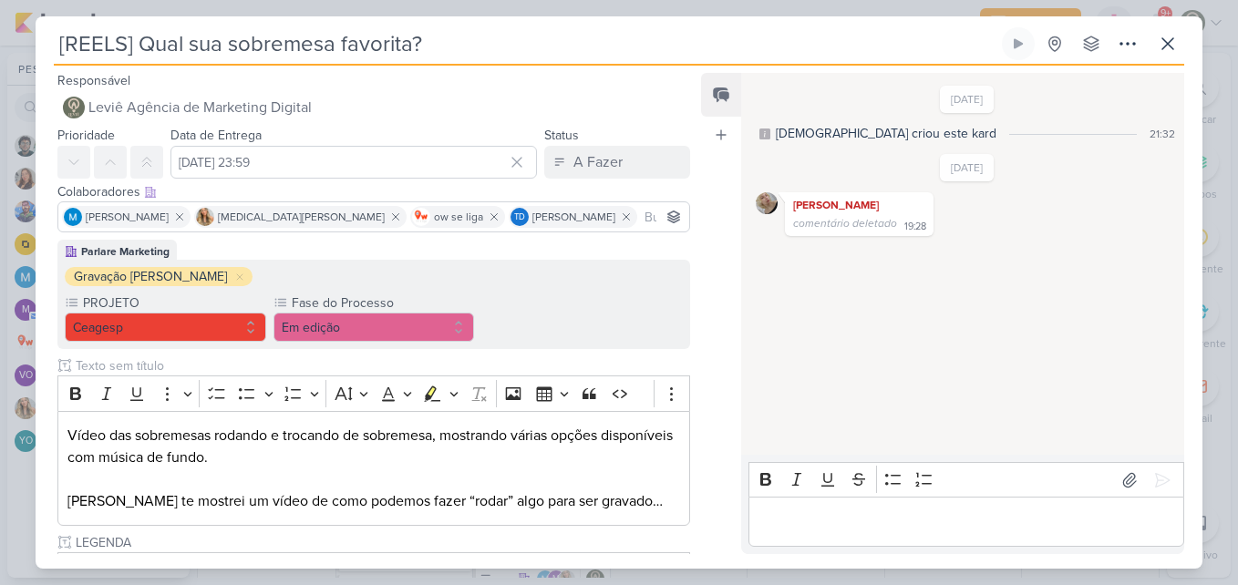
scroll to position [382, 0]
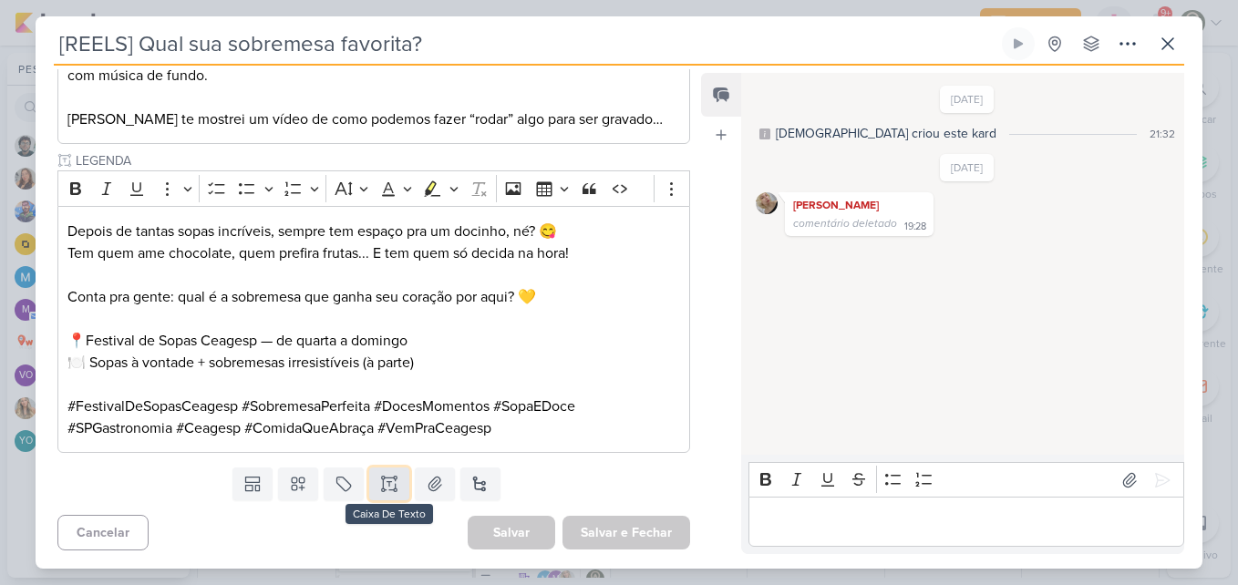
click at [393, 481] on icon at bounding box center [389, 484] width 18 height 18
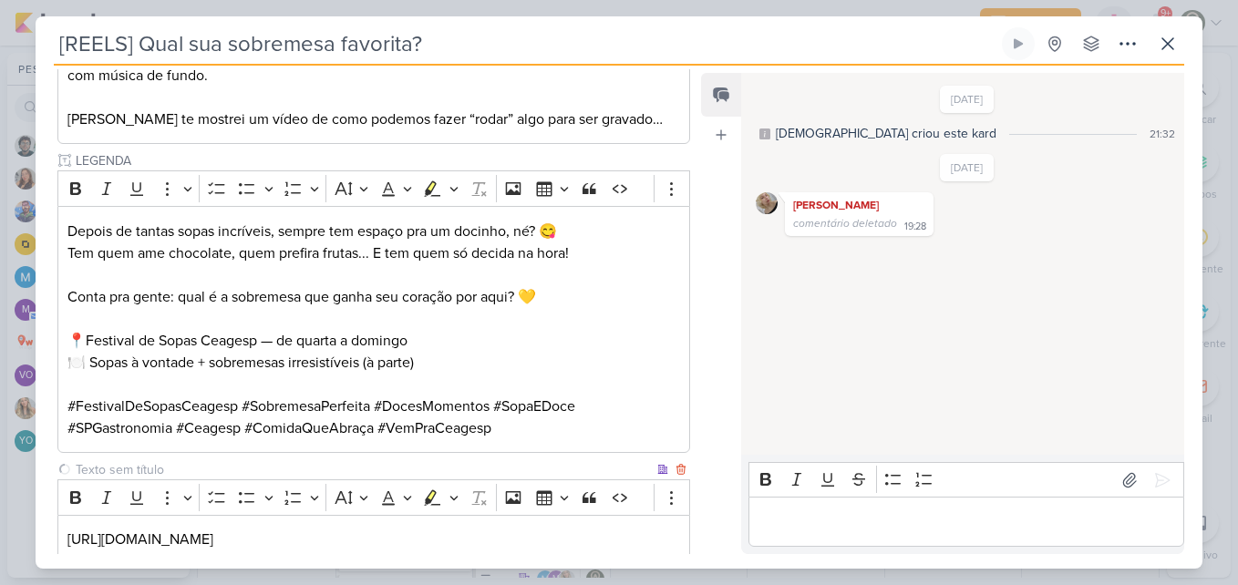
click at [186, 466] on input "text" at bounding box center [362, 469] width 581 height 19
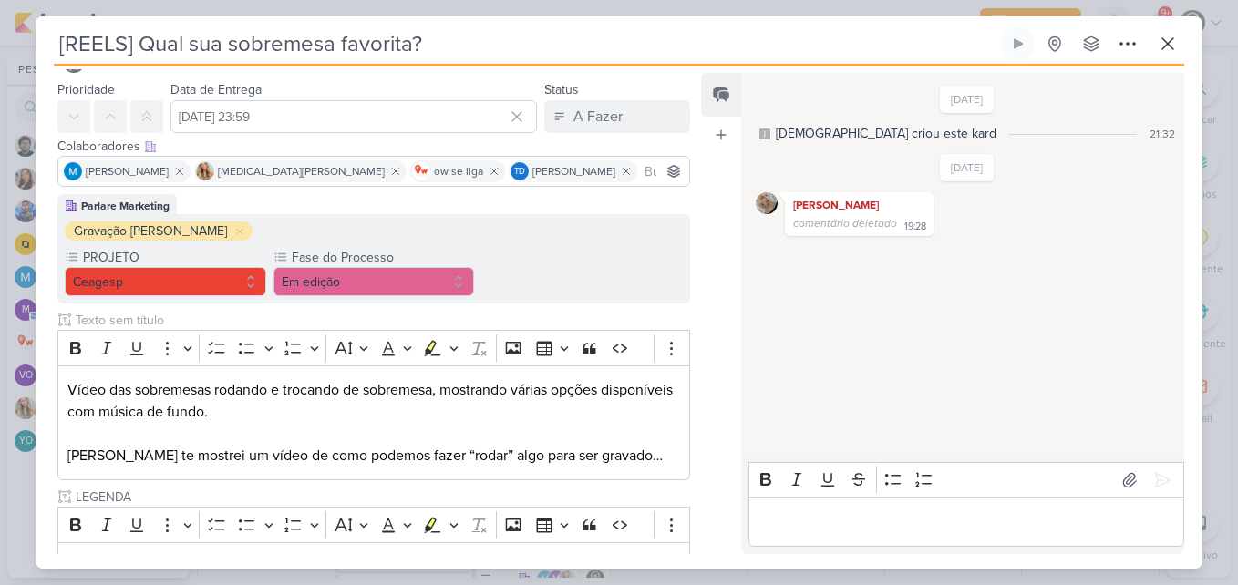
scroll to position [38, 0]
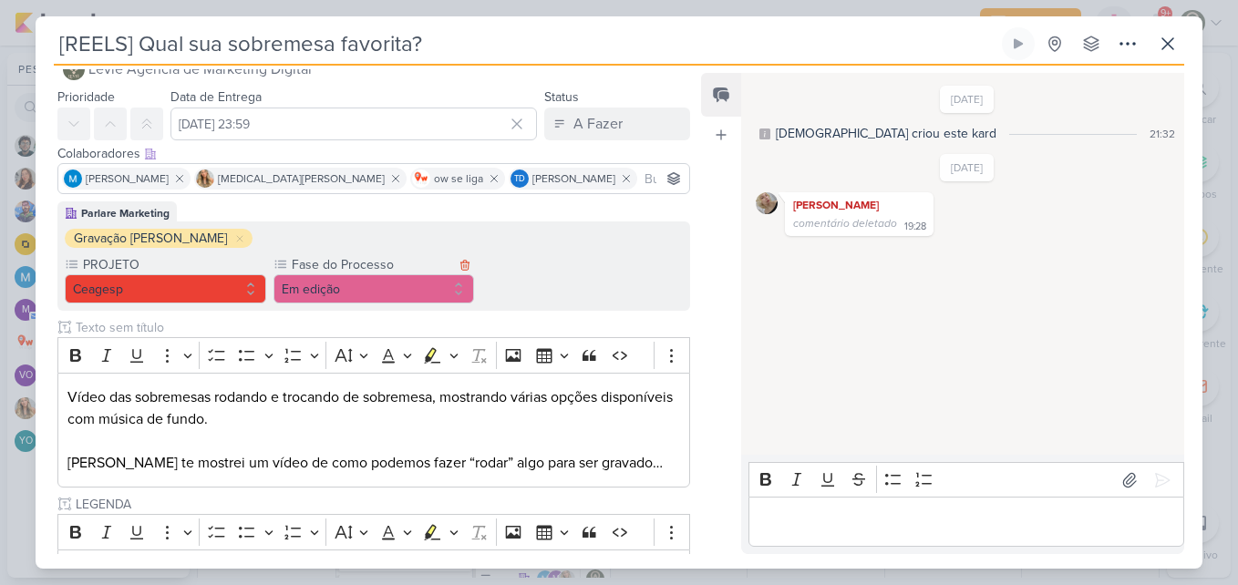
type input "Vídeo editado"
click at [365, 289] on button "Em edição" at bounding box center [373, 288] width 201 height 29
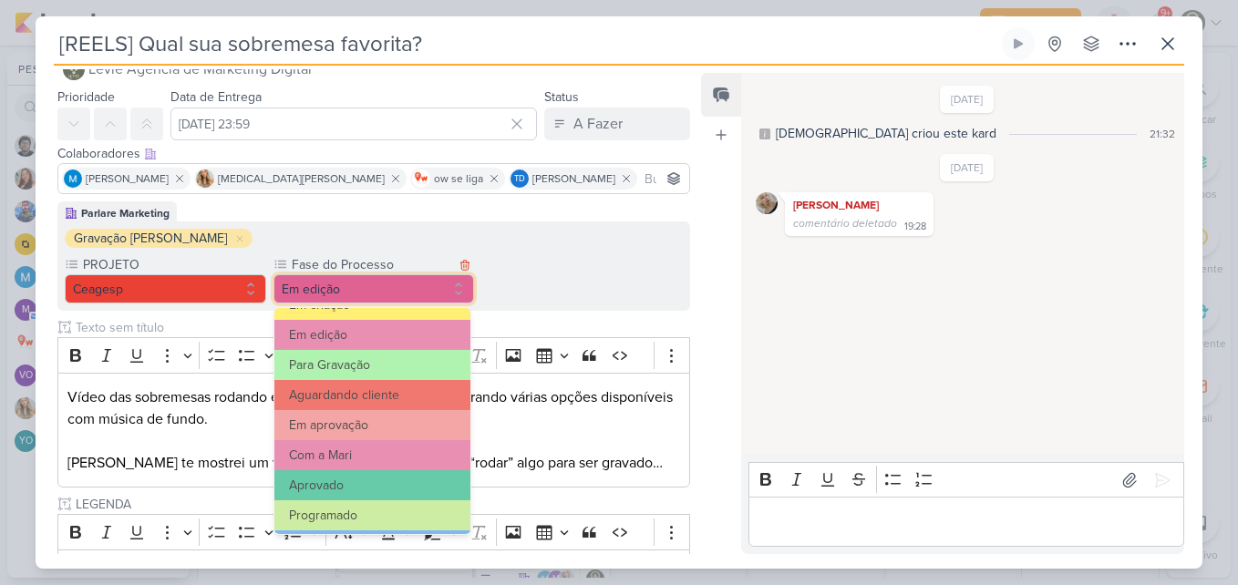
scroll to position [151, 0]
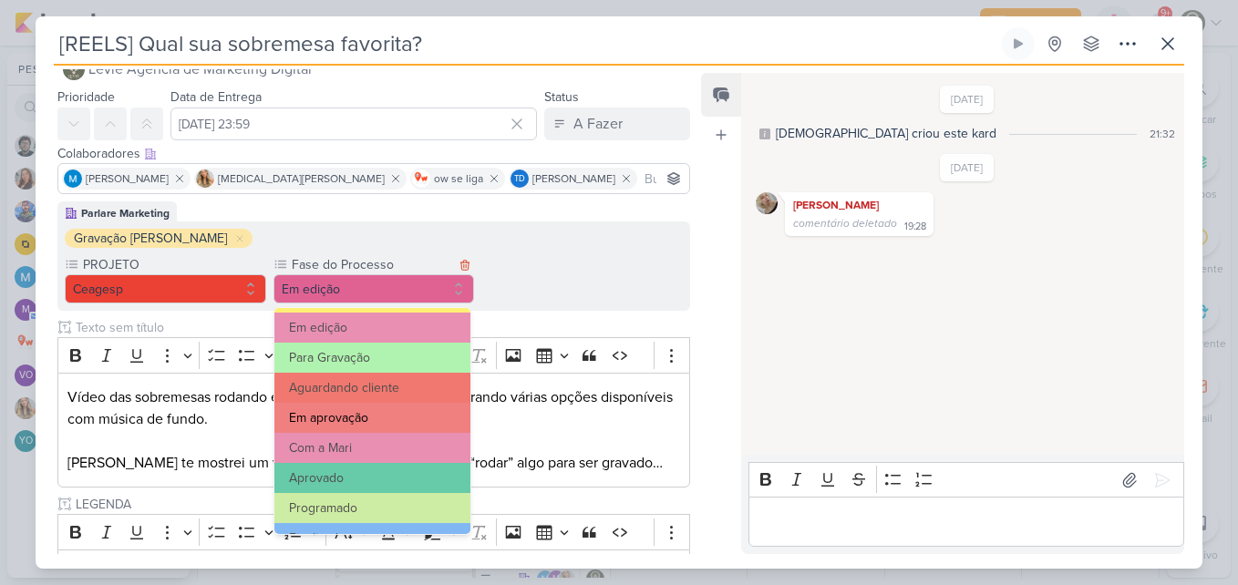
click at [410, 420] on button "Em aprovação" at bounding box center [372, 418] width 197 height 30
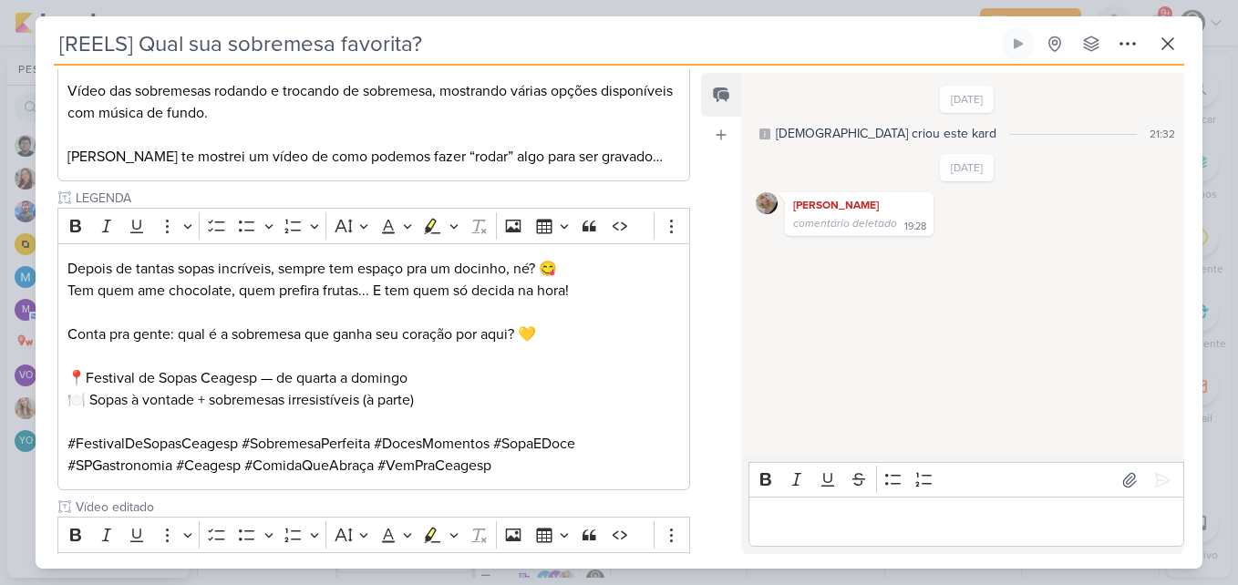
scroll to position [475, 0]
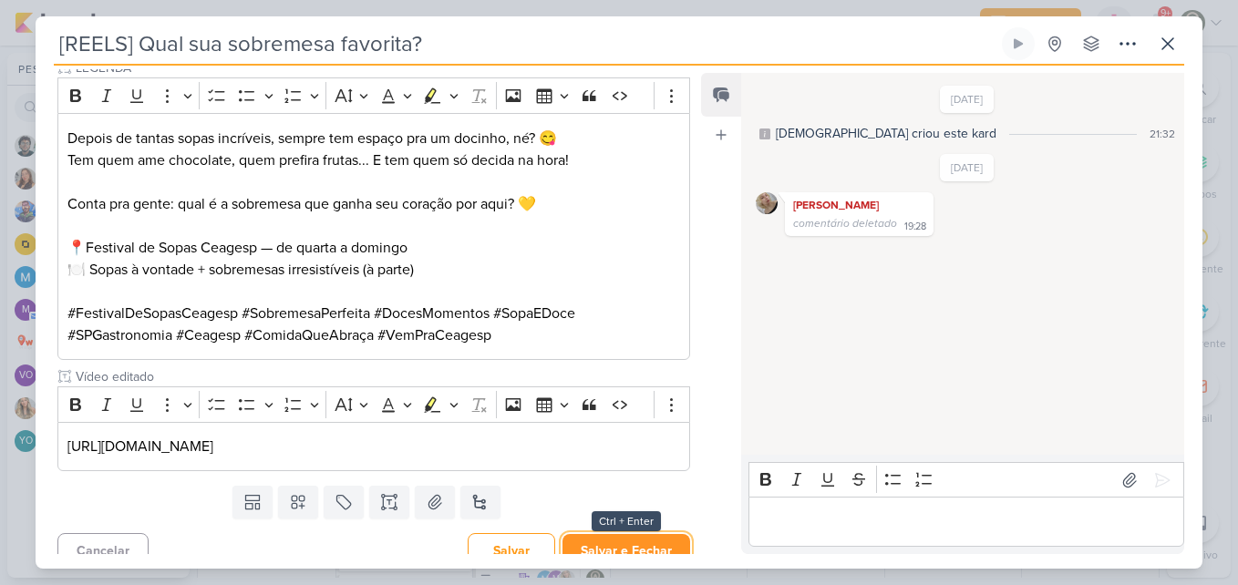
click at [631, 537] on button "Salvar e Fechar" at bounding box center [626, 551] width 128 height 34
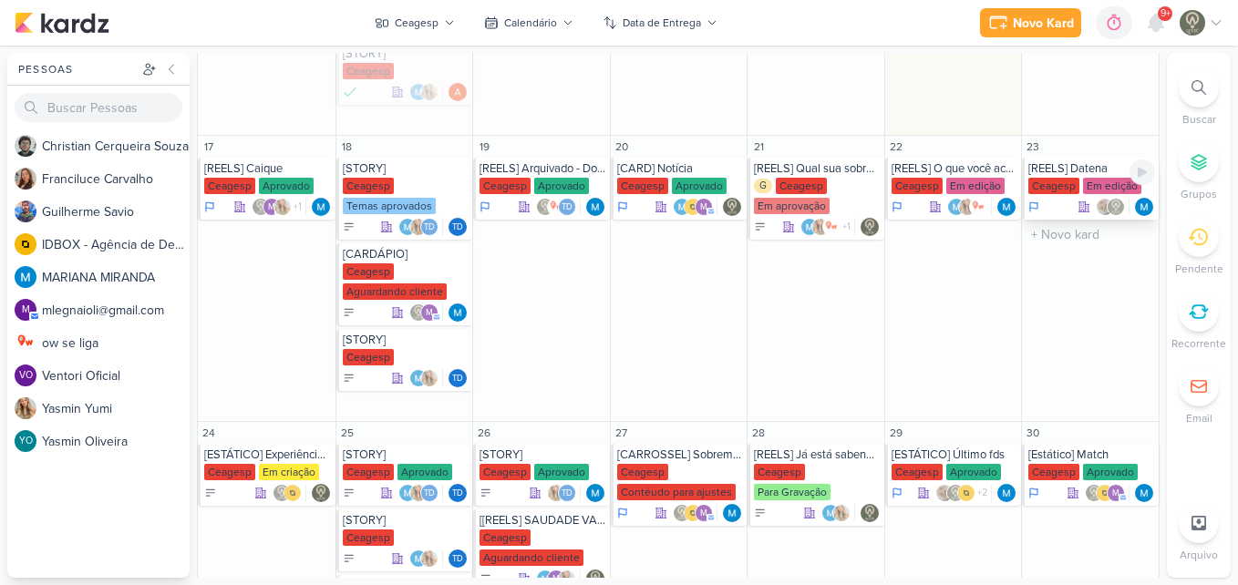
click at [1084, 187] on div "Em edição" at bounding box center [1112, 186] width 58 height 16
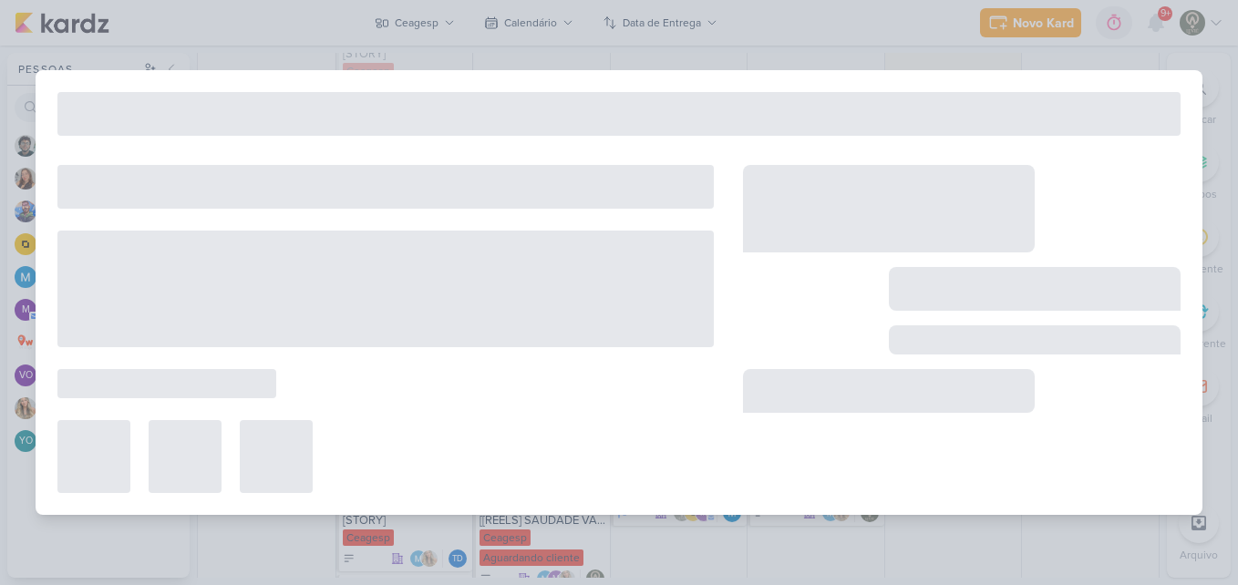
type input "[REELS] Datena"
type input "[DATE] 23:59"
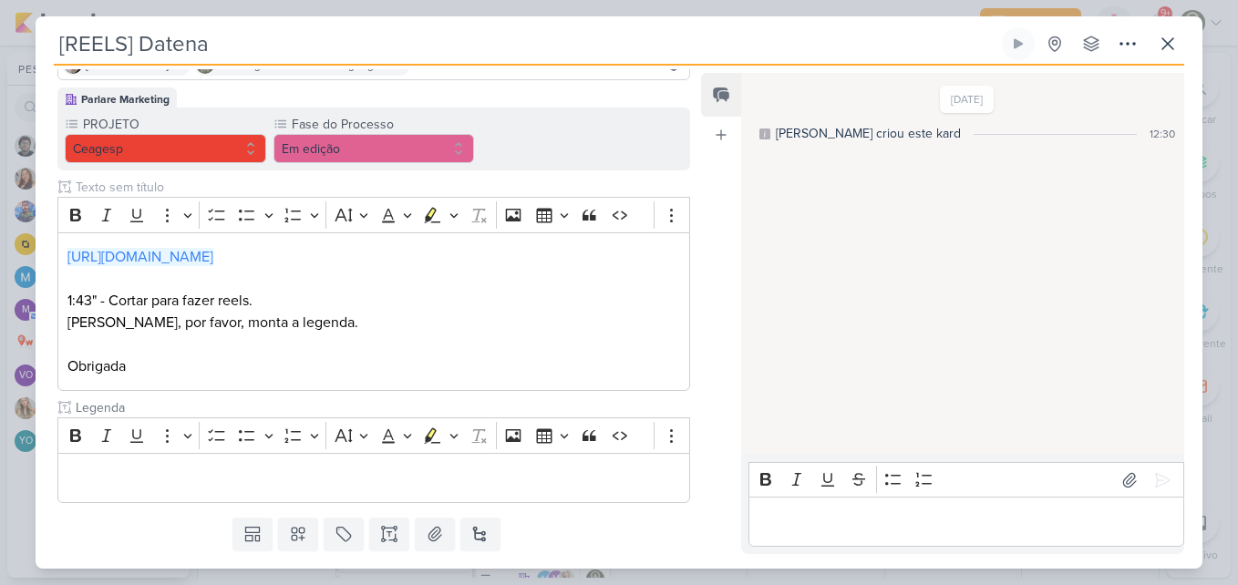
scroll to position [202, 0]
